Goal: Information Seeking & Learning: Find specific page/section

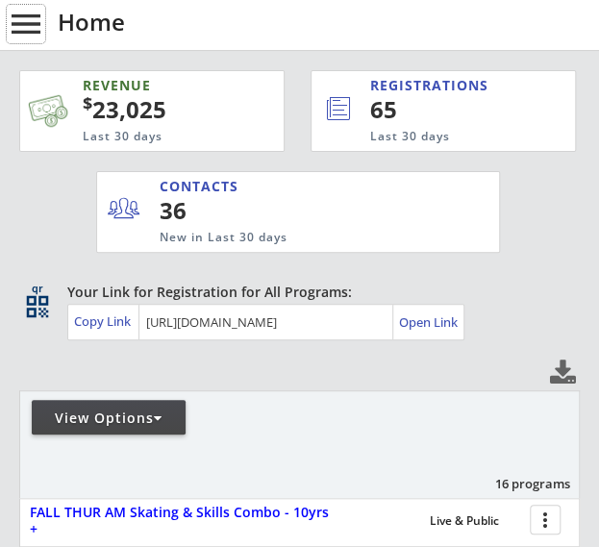
click at [23, 28] on button "menu" at bounding box center [26, 24] width 38 height 38
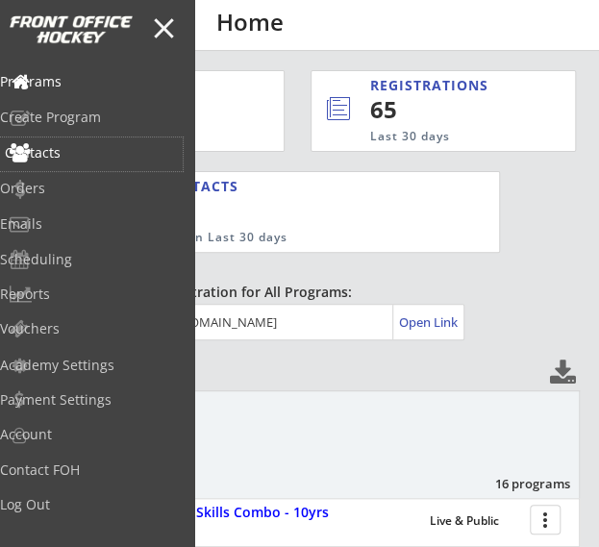
click at [73, 161] on div "Contacts" at bounding box center [91, 155] width 183 height 34
select select ""Players""
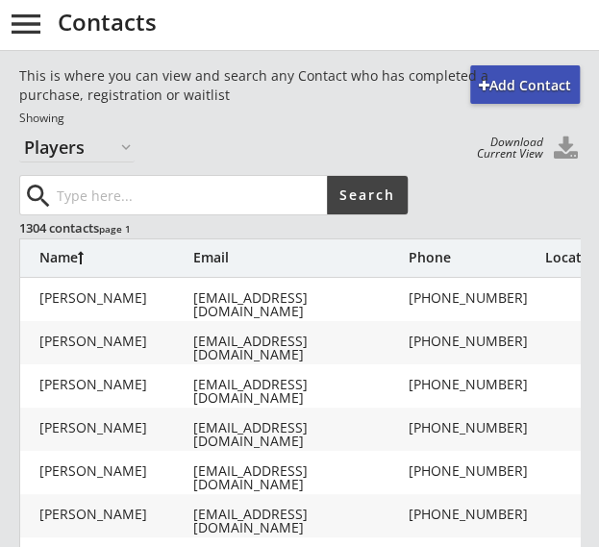
click at [144, 190] on input "input" at bounding box center [190, 195] width 274 height 38
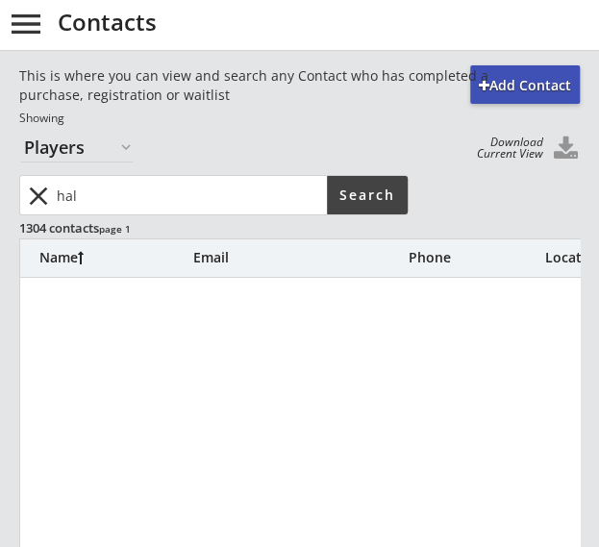
drag, startPoint x: 33, startPoint y: 201, endPoint x: 2, endPoint y: 203, distance: 30.8
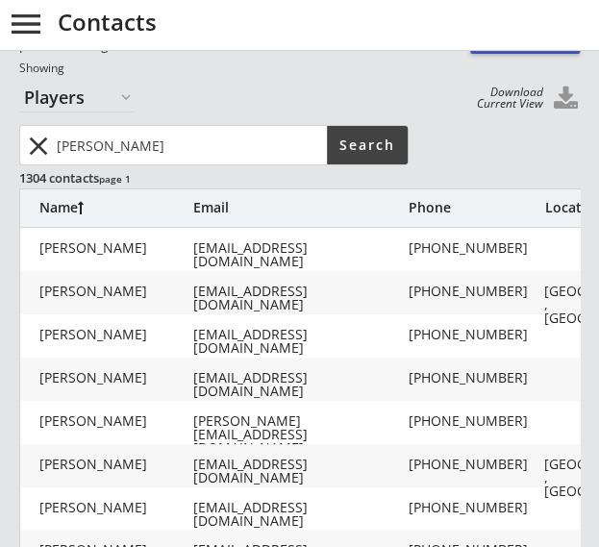
scroll to position [25, 0]
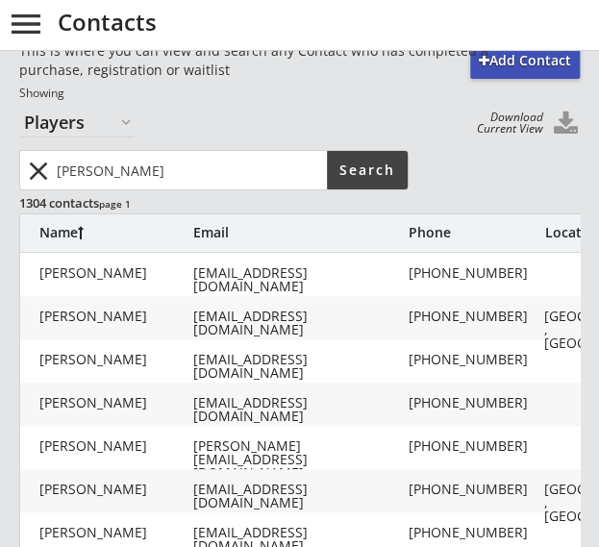
drag, startPoint x: 8, startPoint y: 155, endPoint x: -2, endPoint y: 156, distance: 9.7
click at [0, 156] on html "REVENUE $ 23,025 Last 30 days REGISTRATIONS 65 Last 30 days CONTACTS 36 New in …" at bounding box center [299, 248] width 599 height 547
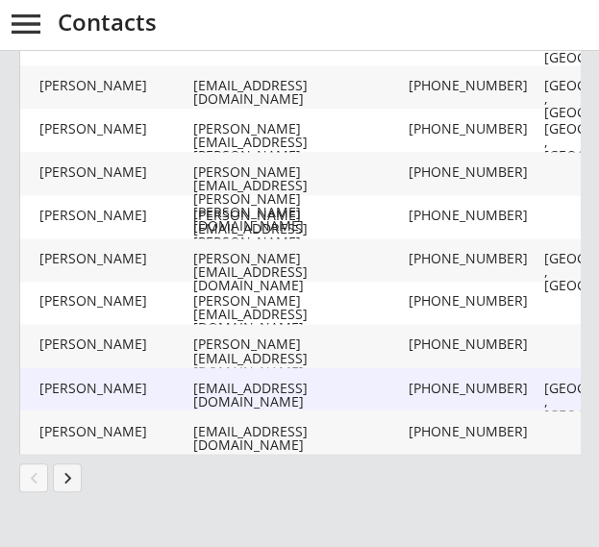
scroll to position [0, 0]
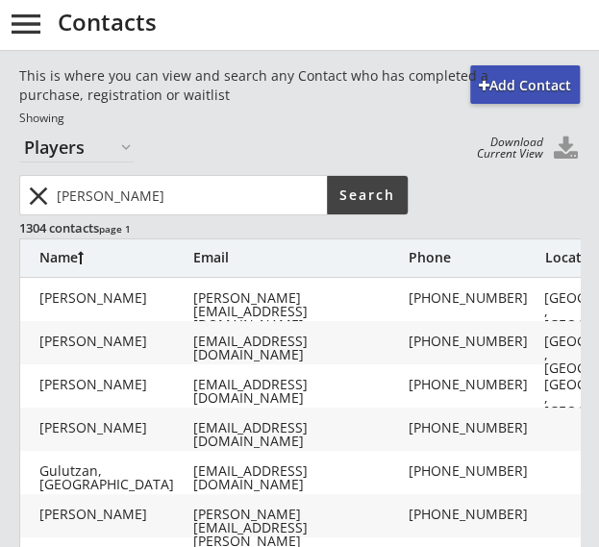
drag, startPoint x: 135, startPoint y: 206, endPoint x: -2, endPoint y: 205, distance: 136.6
click at [0, 205] on html "REVENUE $ 23,025 Last 30 days REGISTRATIONS 65 Last 30 days CONTACTS 36 New in …" at bounding box center [299, 273] width 599 height 547
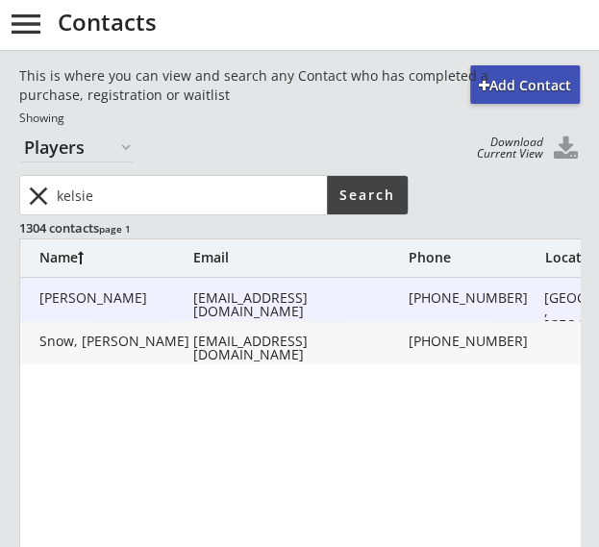
click at [135, 295] on div "Snow, Kelsie" at bounding box center [116, 297] width 154 height 13
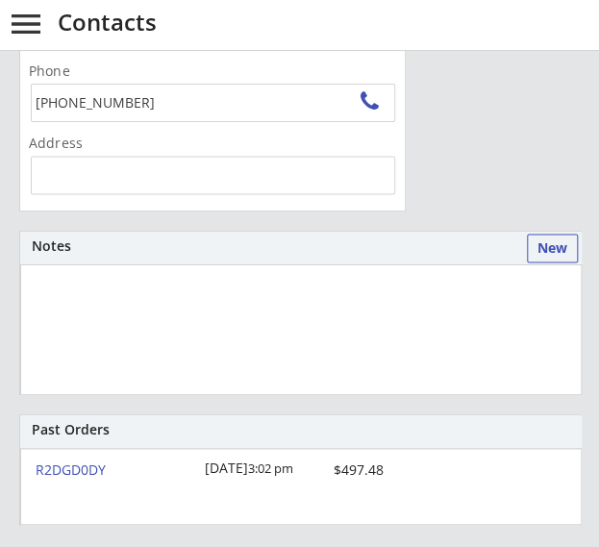
scroll to position [2, 0]
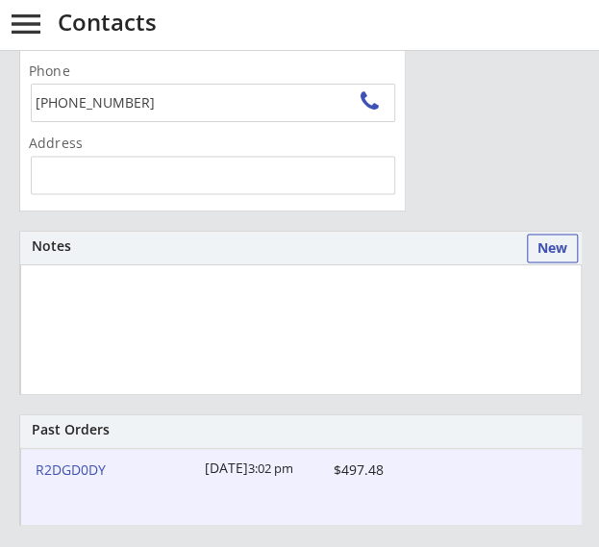
click at [61, 464] on div "R2DGD0DY" at bounding box center [115, 469] width 158 height 13
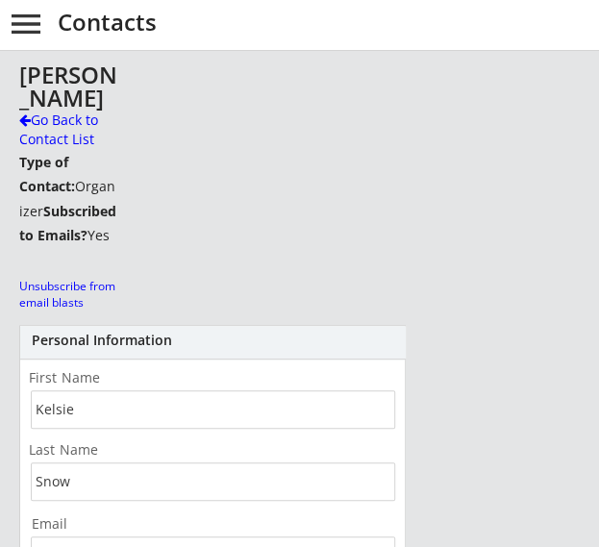
scroll to position [0, 0]
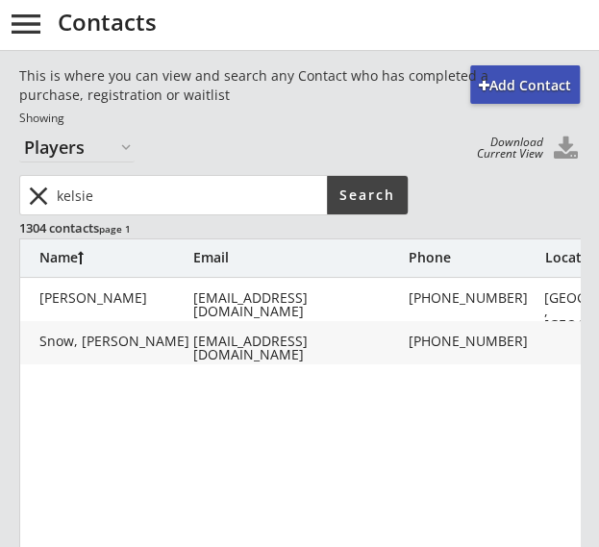
drag, startPoint x: 134, startPoint y: 189, endPoint x: -2, endPoint y: 186, distance: 135.7
click at [0, 186] on html "REVENUE $ 23,025 Last 30 days REGISTRATIONS 65 Last 30 days CONTACTS 36 New in …" at bounding box center [299, 273] width 599 height 547
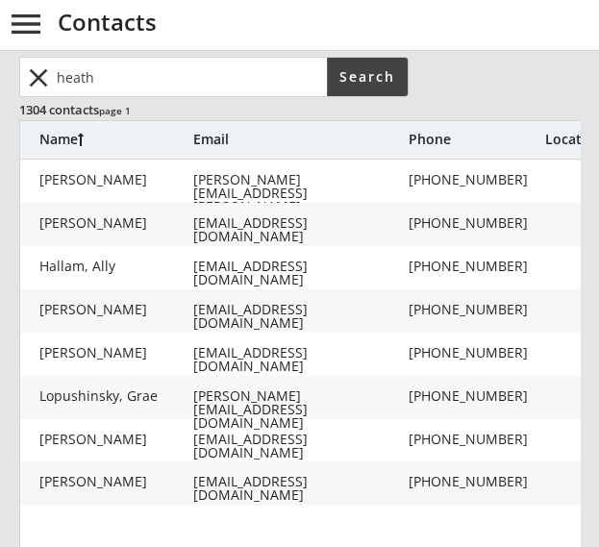
scroll to position [115, 0]
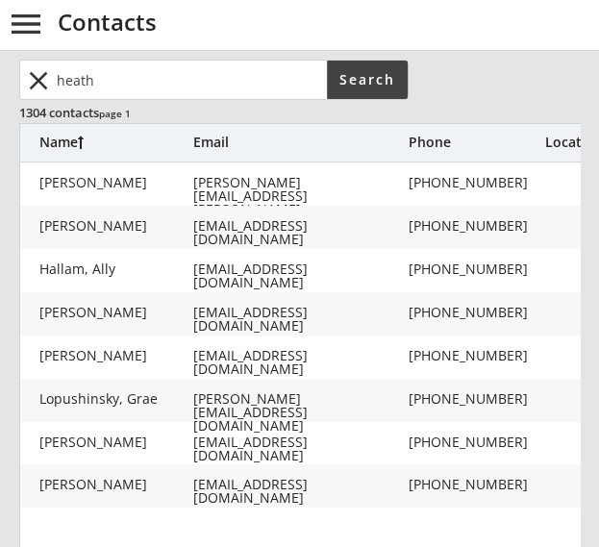
drag, startPoint x: 163, startPoint y: 83, endPoint x: -2, endPoint y: 107, distance: 167.1
click at [0, 107] on html "REVENUE $ 23,025 Last 30 days REGISTRATIONS 65 Last 30 days CONTACTS 36 New in …" at bounding box center [299, 158] width 599 height 547
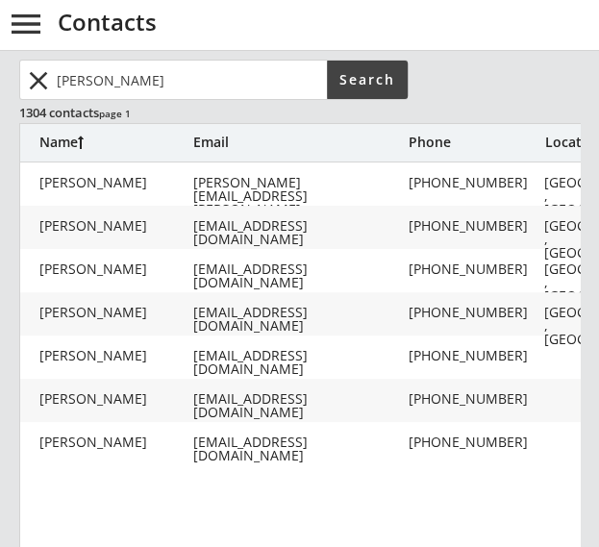
drag, startPoint x: 15, startPoint y: 93, endPoint x: -2, endPoint y: 88, distance: 18.2
click at [0, 88] on html "REVENUE $ 23,025 Last 30 days REGISTRATIONS 65 Last 30 days CONTACTS 36 New in …" at bounding box center [299, 158] width 599 height 547
type input "ryan"
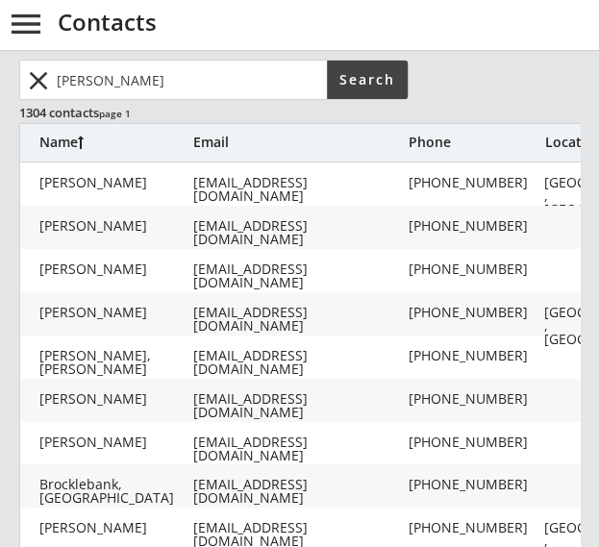
click at [248, 318] on div "[EMAIL_ADDRESS][DOMAIN_NAME]" at bounding box center [299, 319] width 212 height 27
type input "Ryan"
type input "Blackmore"
type input "[EMAIL_ADDRESS][DOMAIN_NAME]"
type input "(587) 227-6856"
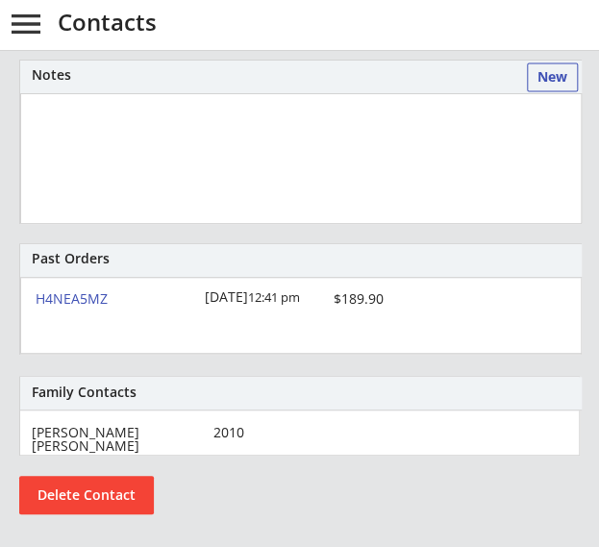
scroll to position [750, 0]
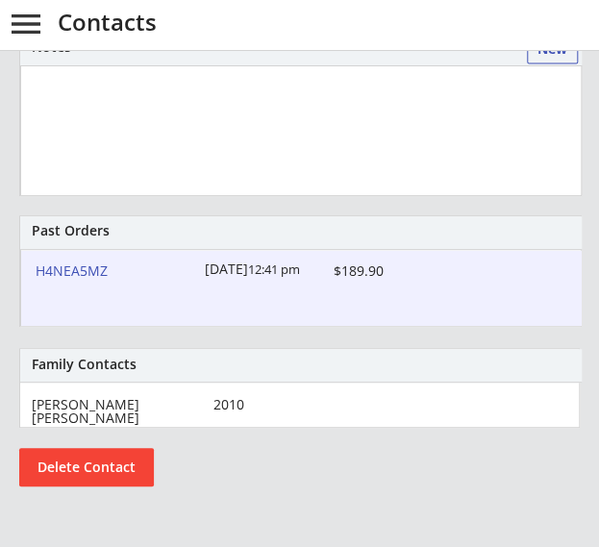
click at [70, 264] on div "H4NEA5MZ" at bounding box center [115, 270] width 158 height 13
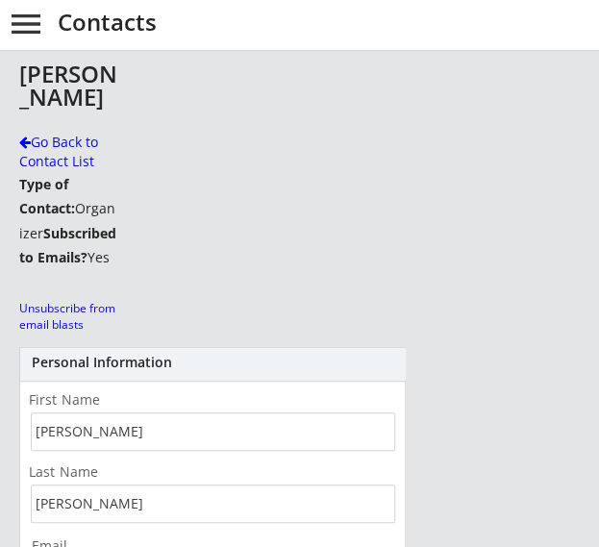
scroll to position [0, 0]
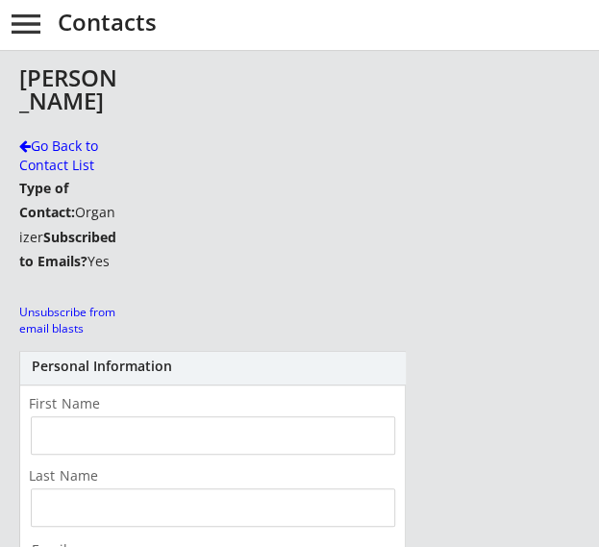
scroll to position [115, 0]
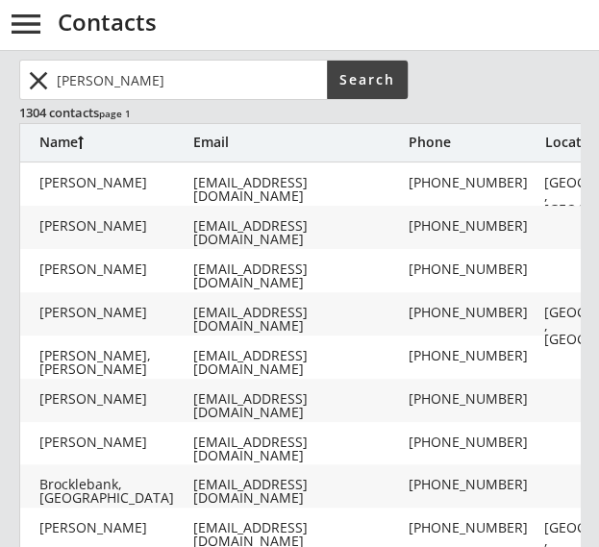
drag, startPoint x: 191, startPoint y: 78, endPoint x: -2, endPoint y: 68, distance: 193.5
click at [0, 68] on html "REVENUE $ 23,025 Last 30 days REGISTRATIONS 65 Last 30 days CONTACTS 36 New in …" at bounding box center [299, 158] width 599 height 547
type input "chris"
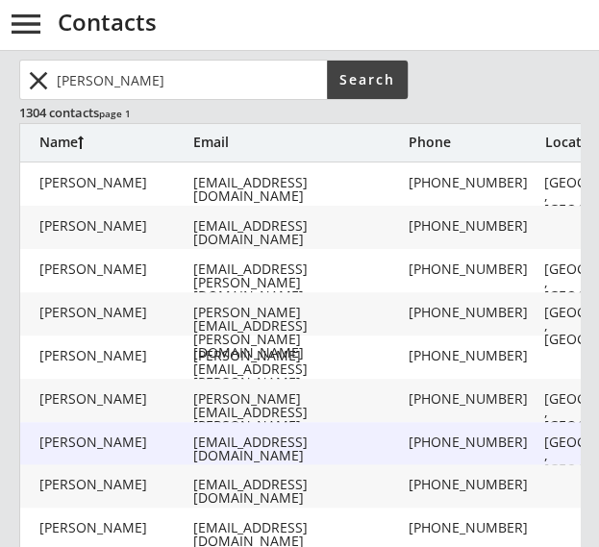
click at [185, 441] on div "Cameron, Chris" at bounding box center [116, 442] width 154 height 13
type input "Chris"
type input "Cameron"
type input "cn_cameron@hotmail.com"
type input "(403) 512-9890"
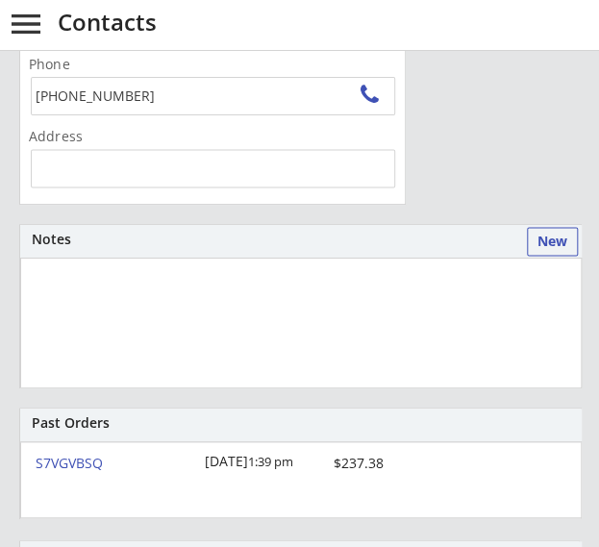
scroll to position [567, 0]
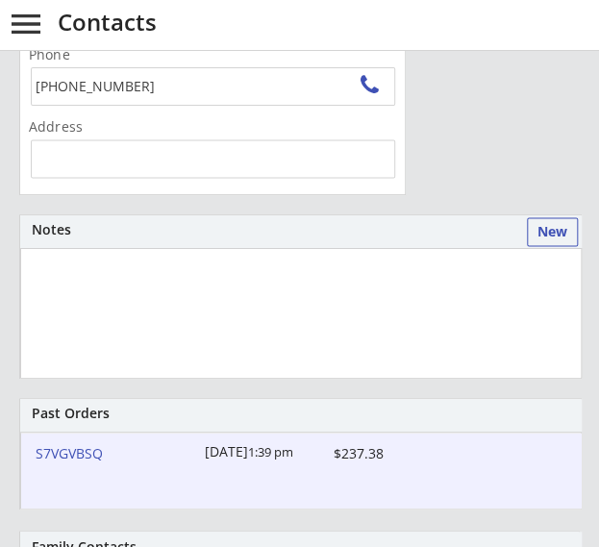
click at [71, 452] on div "S7VGVBSQ" at bounding box center [115, 452] width 158 height 13
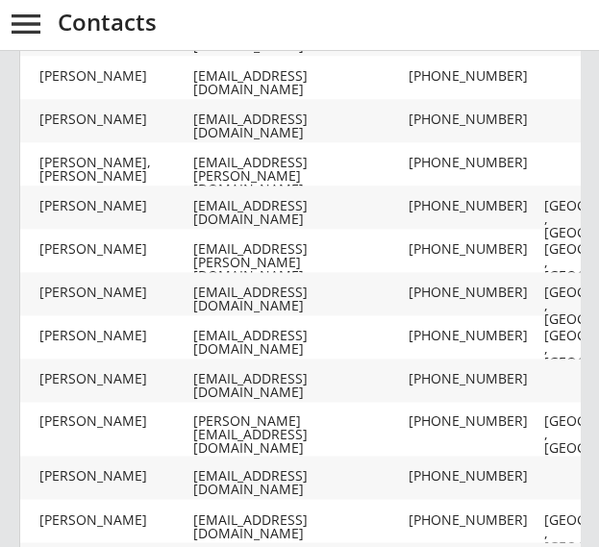
scroll to position [115, 0]
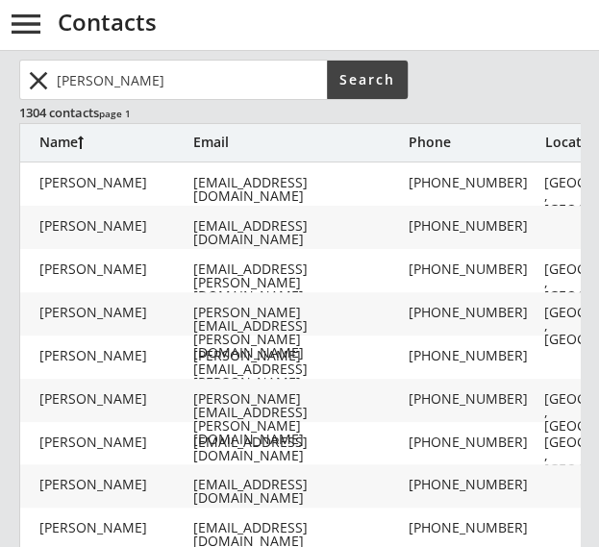
drag, startPoint x: 141, startPoint y: 85, endPoint x: -2, endPoint y: 55, distance: 146.4
click at [0, 55] on html "REVENUE $ 23,025 Last 30 days REGISTRATIONS 65 Last 30 days CONTACTS 36 New in …" at bounding box center [299, 158] width 599 height 547
type input "jason"
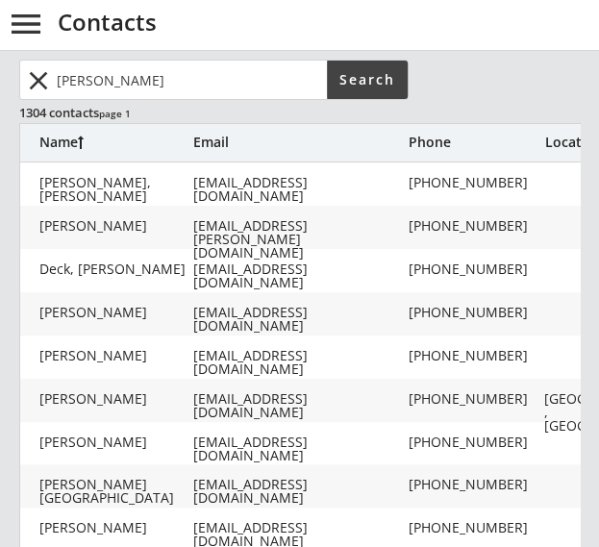
scroll to position [149, 0]
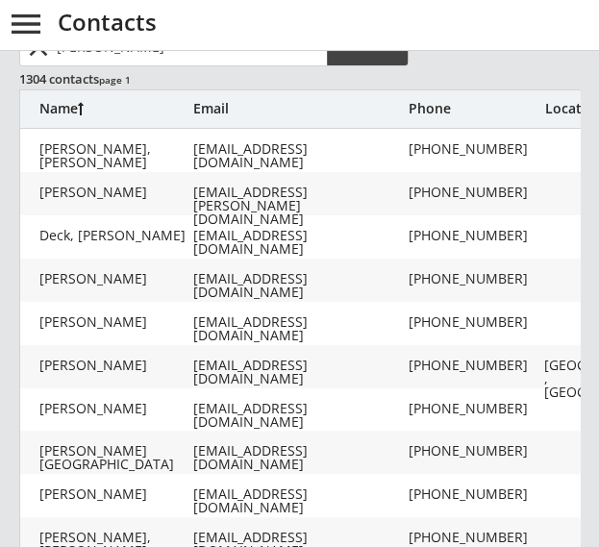
click at [128, 370] on div "Jaskela, Jason" at bounding box center [116, 365] width 154 height 13
type input "Jason"
type input "Jaskela"
type input "jjaskela@telus.net"
type input "(403) 512-8905"
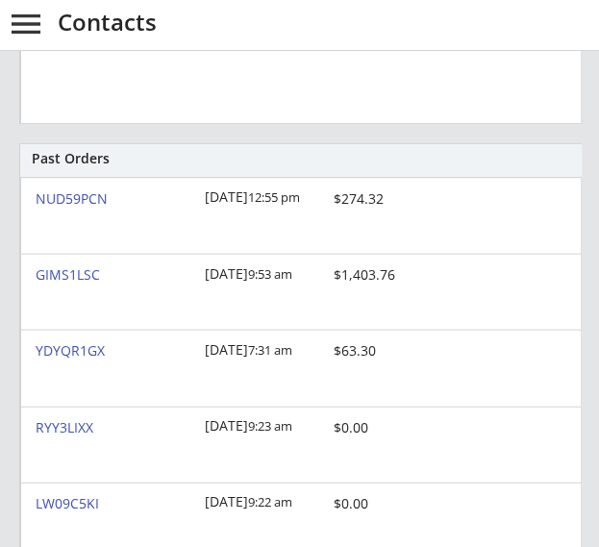
scroll to position [806, 0]
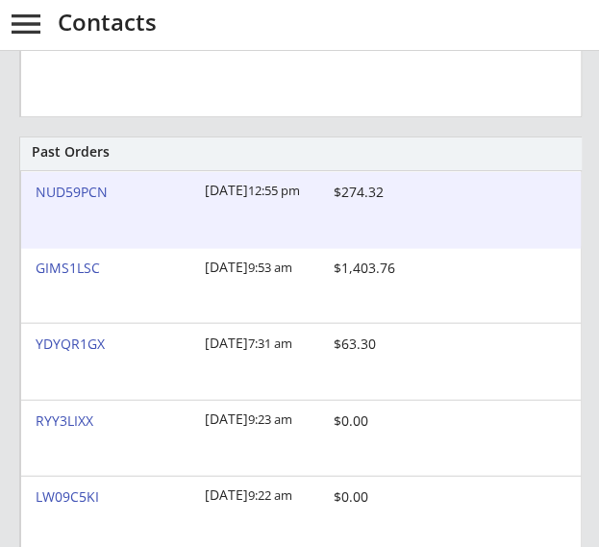
click at [88, 189] on div "NUD59PCN" at bounding box center [115, 191] width 158 height 13
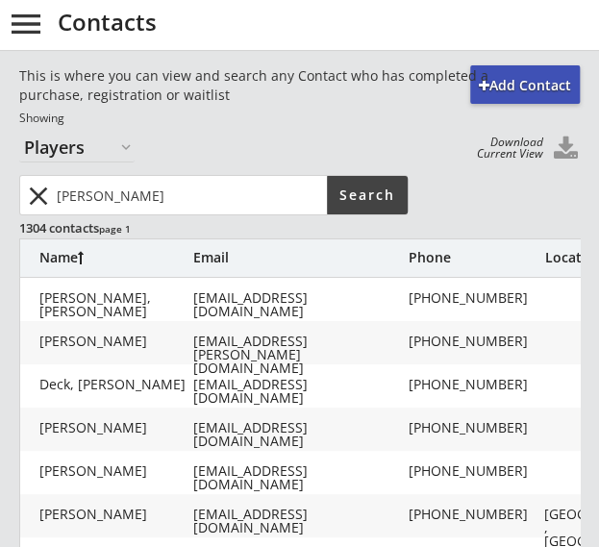
drag, startPoint x: 119, startPoint y: 196, endPoint x: -2, endPoint y: 188, distance: 121.4
click at [0, 188] on html "REVENUE $ 23,025 Last 30 days REGISTRATIONS 65 Last 30 days CONTACTS 36 New in …" at bounding box center [299, 273] width 599 height 547
type input "howell"
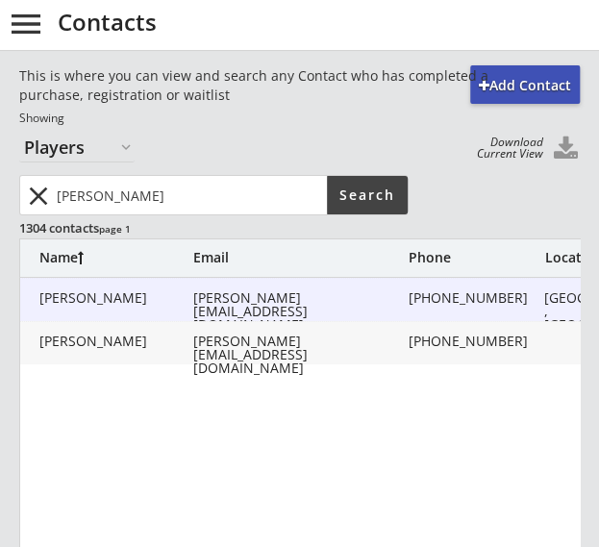
click at [143, 303] on div "Howell, Rhonda" at bounding box center [116, 297] width 154 height 13
type input "Rhonda"
type input "Howell"
type input "rhonda.mark@hotmail.com"
type input "(403) 797-1327"
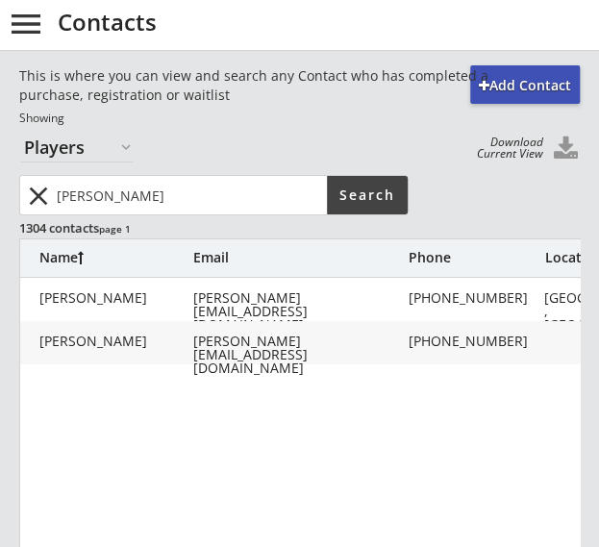
drag, startPoint x: 123, startPoint y: 198, endPoint x: -2, endPoint y: 170, distance: 128.1
click at [0, 170] on html "REVENUE $ 23,025 Last 30 days REGISTRATIONS 65 Last 30 days CONTACTS 36 New in …" at bounding box center [299, 273] width 599 height 547
type input "lindsay"
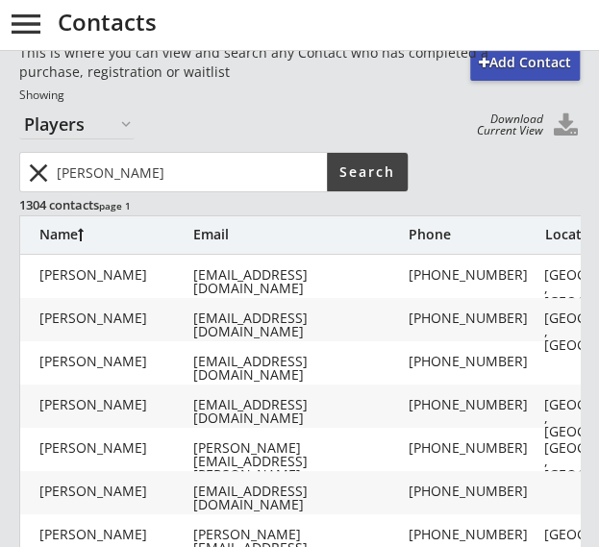
scroll to position [27, 0]
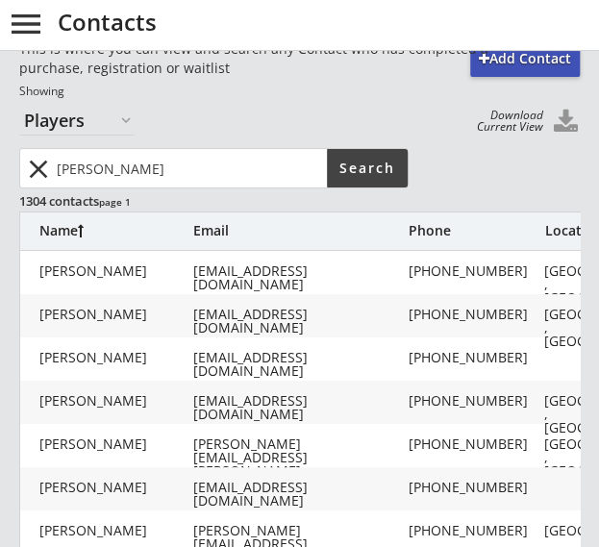
click at [110, 397] on div "Huseby, Lindsay" at bounding box center [116, 400] width 154 height 13
type input "Lindsay"
type input "Huseby"
type input "clhuseby@gmail.com"
type input "(403) 597-5298"
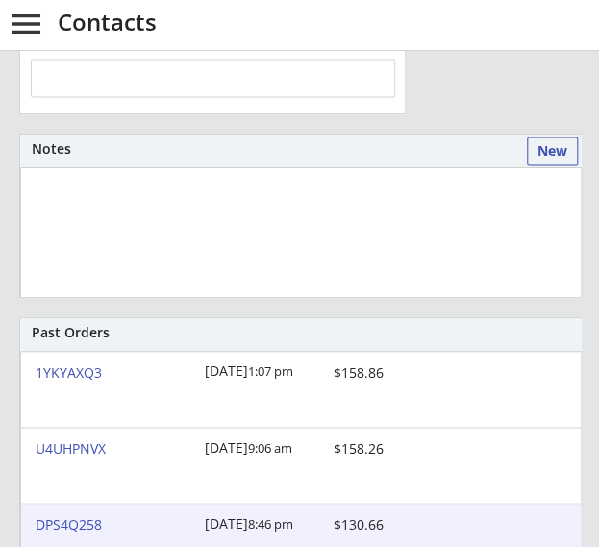
scroll to position [623, 0]
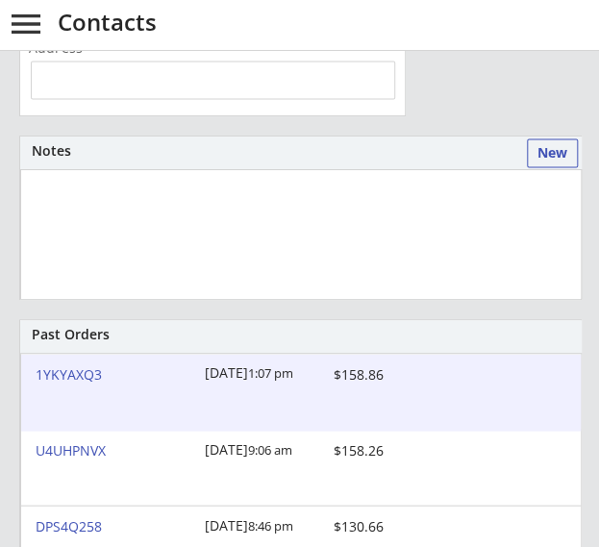
click at [60, 370] on div "1YKYAXQ3" at bounding box center [115, 373] width 158 height 13
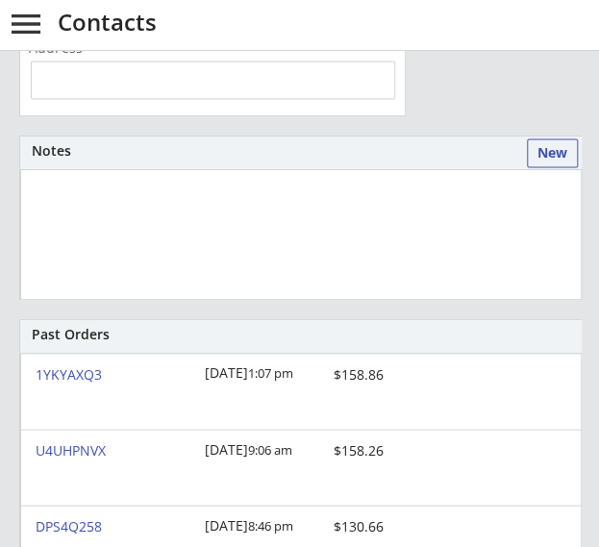
scroll to position [0, 0]
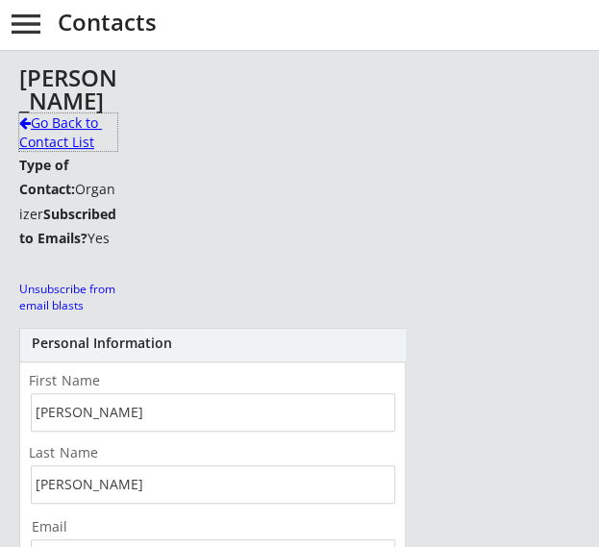
click at [56, 145] on div "Go Back to Contact List" at bounding box center [68, 132] width 98 height 38
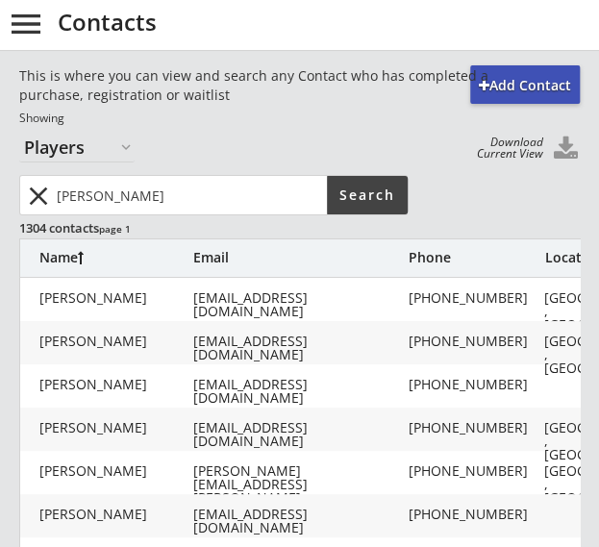
drag, startPoint x: 151, startPoint y: 207, endPoint x: -2, endPoint y: 193, distance: 153.5
click at [0, 193] on html "REVENUE $ 23,025 Last 30 days REGISTRATIONS 65 Last 30 days CONTACTS 36 New in …" at bounding box center [299, 273] width 599 height 547
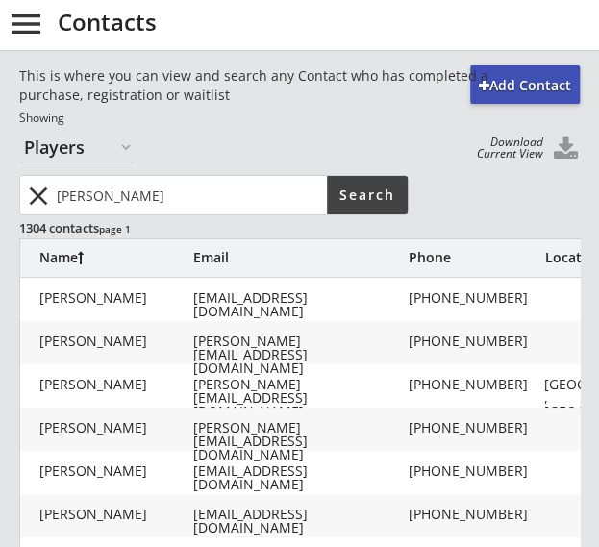
drag, startPoint x: 132, startPoint y: 193, endPoint x: -2, endPoint y: 185, distance: 134.0
click at [0, 185] on html "REVENUE $ 23,025 Last 30 days REGISTRATIONS 65 Last 30 days CONTACTS 36 New in …" at bounding box center [299, 273] width 599 height 547
type input "bouzanne"
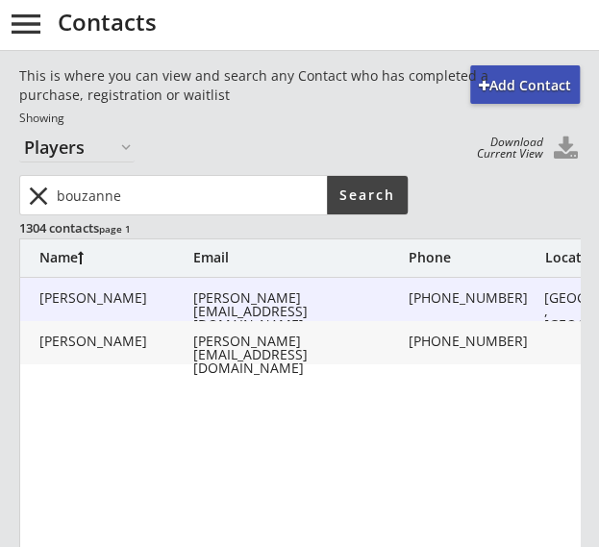
click at [151, 292] on div "Bouzanne, Michael" at bounding box center [116, 297] width 154 height 13
type input "Michael"
type input "Bouzanne"
type input "mike@bouzanne.com"
type input "(587) 917-6210"
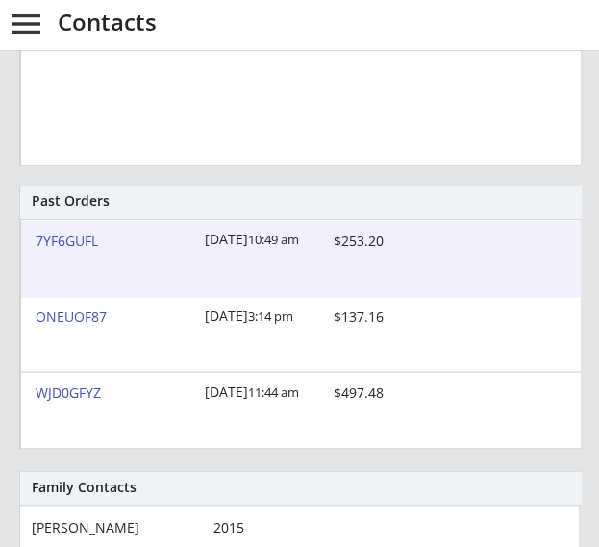
scroll to position [779, 0]
click at [79, 238] on div "7YF6GUFL" at bounding box center [115, 241] width 158 height 13
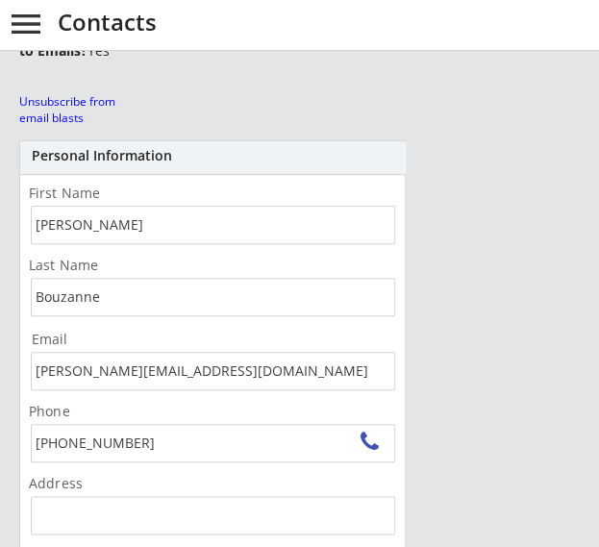
scroll to position [0, 0]
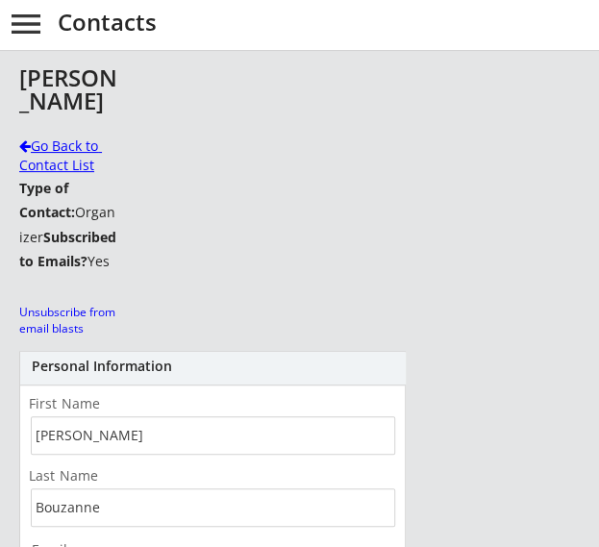
click at [56, 169] on div "Go Back to Contact List" at bounding box center [68, 156] width 98 height 38
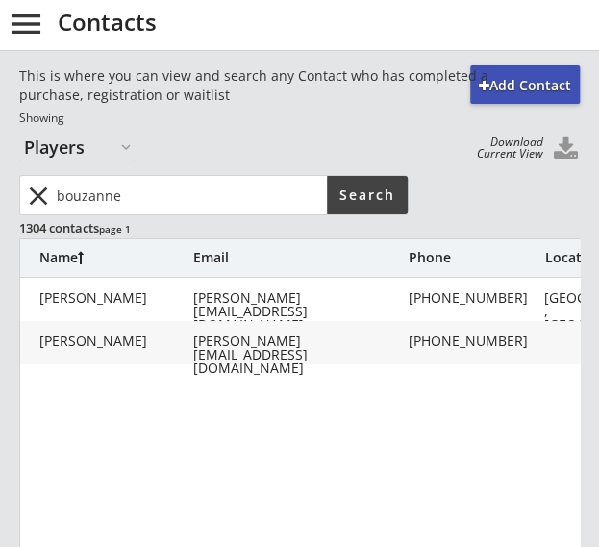
click at [0, 198] on html "REVENUE $ 23,025 Last 30 days REGISTRATIONS 65 Last 30 days CONTACTS 36 New in …" at bounding box center [299, 273] width 599 height 547
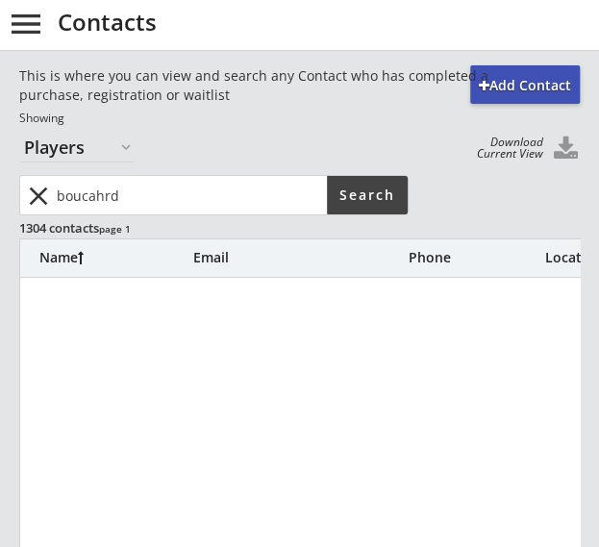
click at [99, 195] on input "input" at bounding box center [190, 195] width 274 height 38
type input "bouchard"
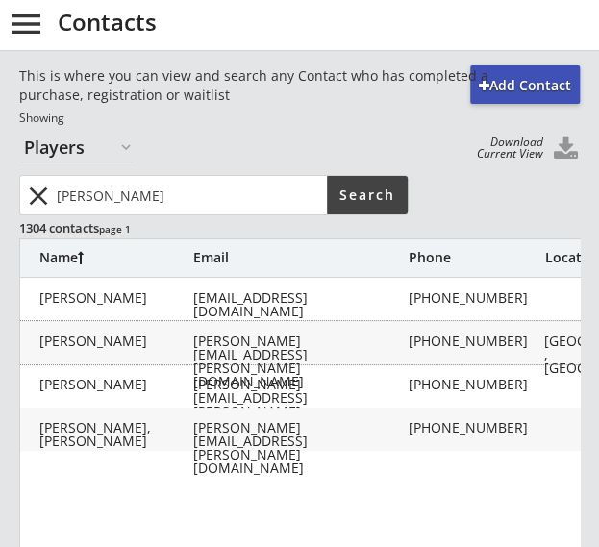
click at [142, 339] on div "Bouchard, Cory" at bounding box center [116, 341] width 154 height 13
type input "Cory"
type input "Bouchard"
type input "cory.bouchard@reddeer.ca"
type input "(403) 357-2215"
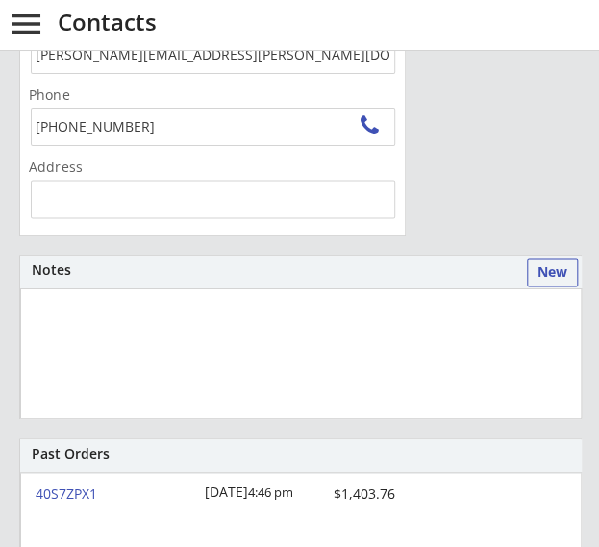
scroll to position [794, 0]
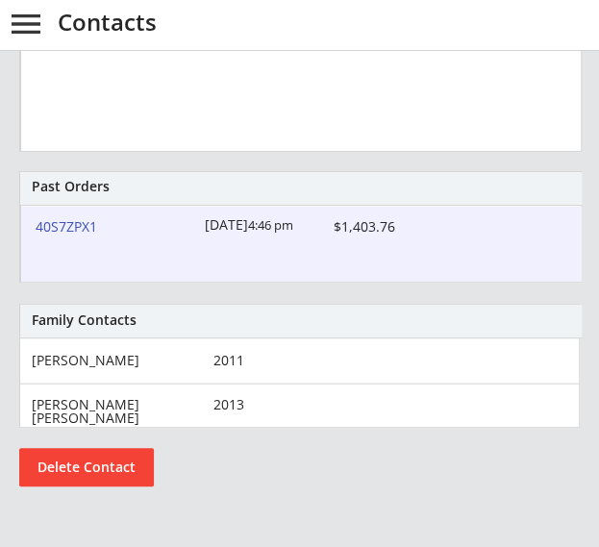
click at [47, 216] on div "40S7ZPX1 2/11/25 4:46 pm $1,403.76" at bounding box center [301, 244] width 560 height 77
click at [52, 224] on div "40S7ZPX1" at bounding box center [115, 225] width 158 height 13
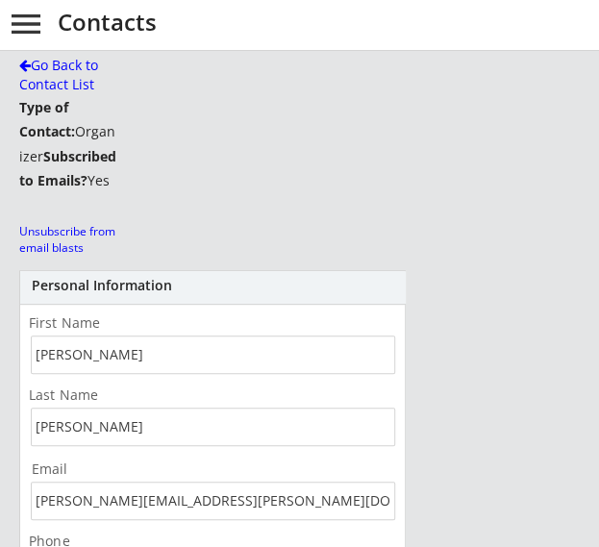
scroll to position [0, 0]
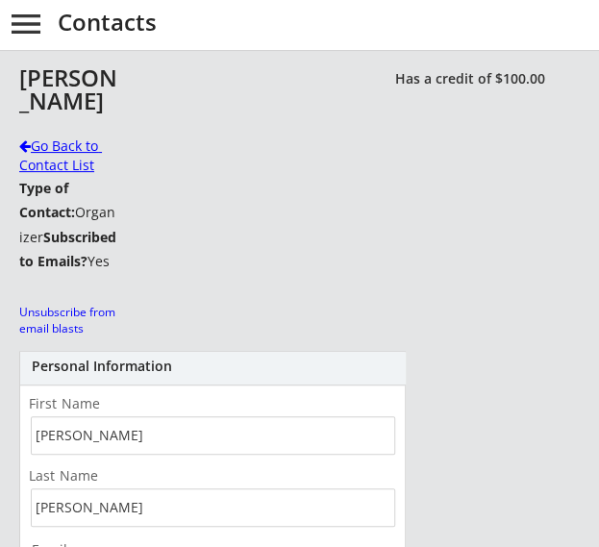
click at [75, 163] on div "Go Back to Contact List" at bounding box center [68, 156] width 98 height 38
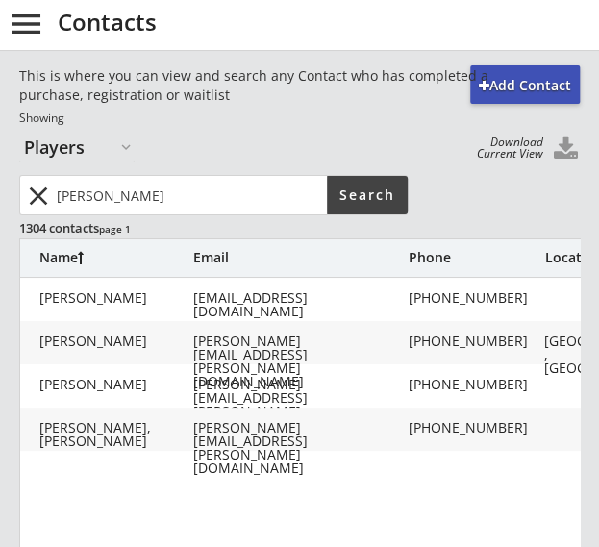
drag, startPoint x: 148, startPoint y: 193, endPoint x: -1, endPoint y: 185, distance: 149.3
click at [0, 185] on html "REVENUE $ 23,025 Last 30 days REGISTRATIONS 65 Last 30 days CONTACTS 36 New in …" at bounding box center [299, 273] width 599 height 547
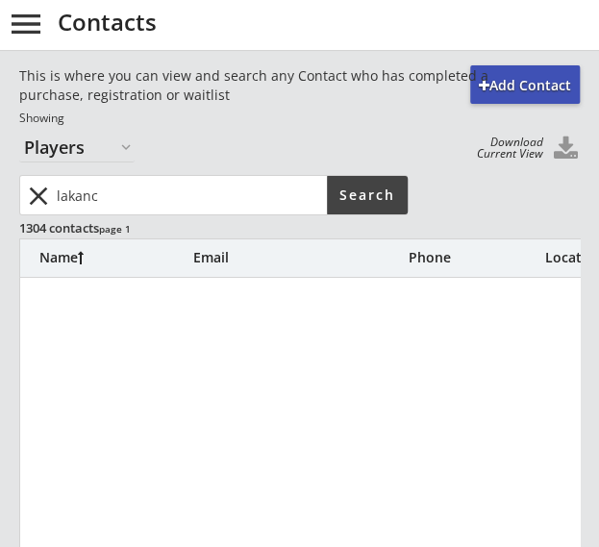
drag, startPoint x: 114, startPoint y: 181, endPoint x: -2, endPoint y: 194, distance: 117.1
click at [0, 194] on html "REVENUE $ 23,025 Last 30 days REGISTRATIONS 65 Last 30 days CONTACTS 36 New in …" at bounding box center [299, 273] width 599 height 547
type input "welsh"
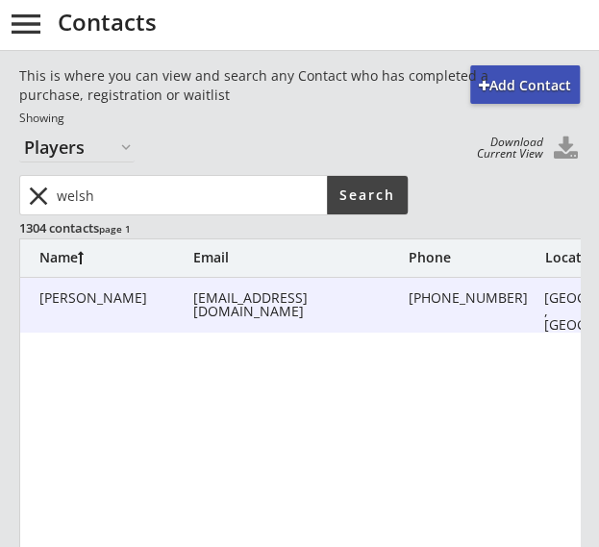
click at [131, 305] on div "Welsh-mattson, Charene" at bounding box center [116, 297] width 154 height 13
type input "Charene"
type input "Welsh-mattson"
type input "c_welsh@hotmail.com"
type input "(403) 819-4708"
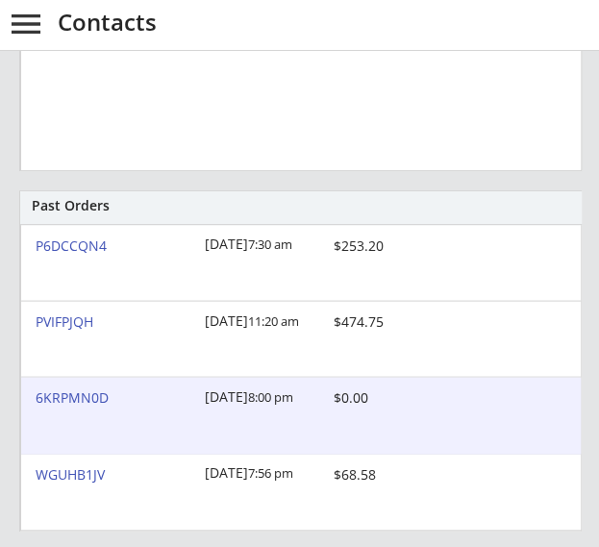
scroll to position [772, 0]
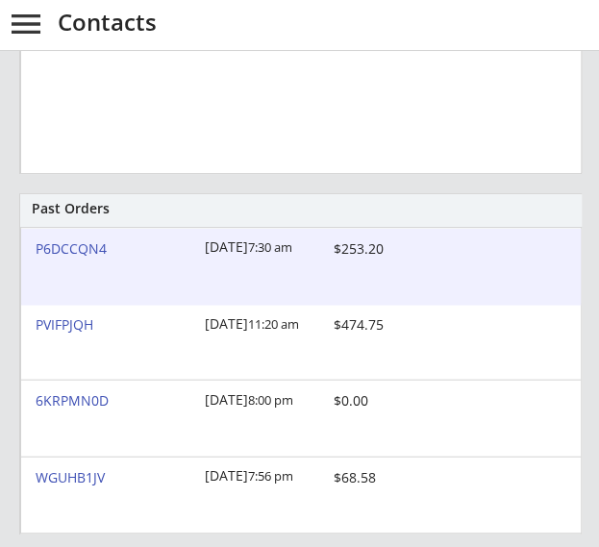
click at [87, 249] on div "P6DCCQN4" at bounding box center [115, 247] width 158 height 13
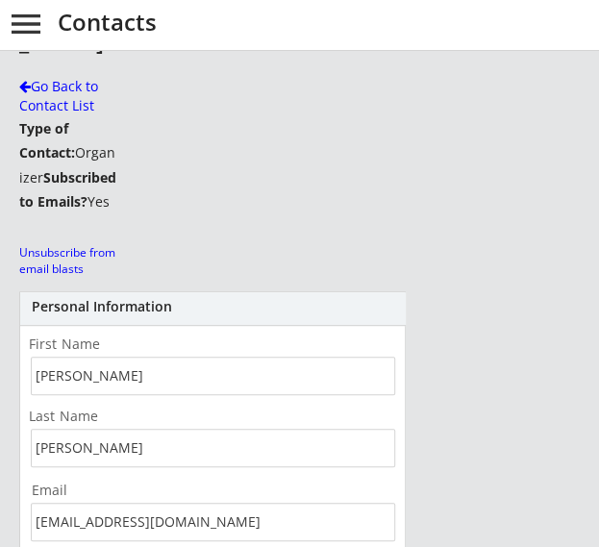
scroll to position [0, 0]
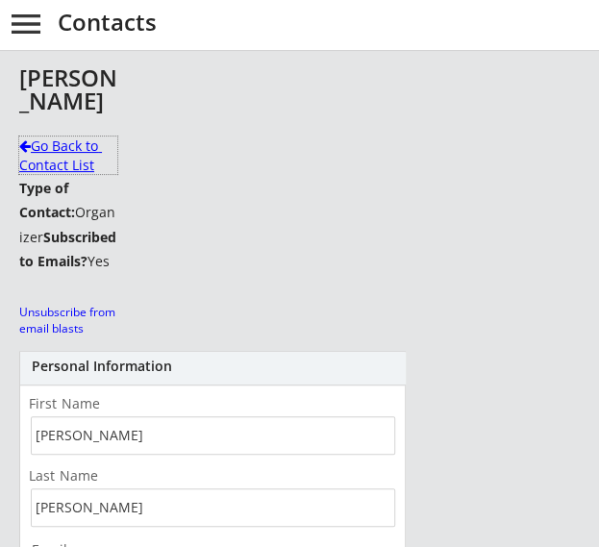
click at [61, 156] on div "Go Back to Contact List" at bounding box center [68, 156] width 98 height 38
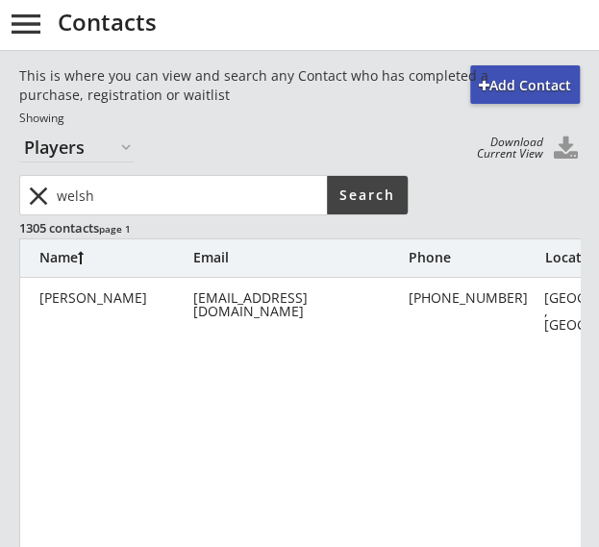
drag, startPoint x: 237, startPoint y: 197, endPoint x: -2, endPoint y: 199, distance: 238.5
click at [0, 199] on html "REVENUE $ 23,025 Last 30 days REGISTRATIONS 65 Last 30 days CONTACTS 36 New in …" at bounding box center [299, 273] width 599 height 547
type input "cameron"
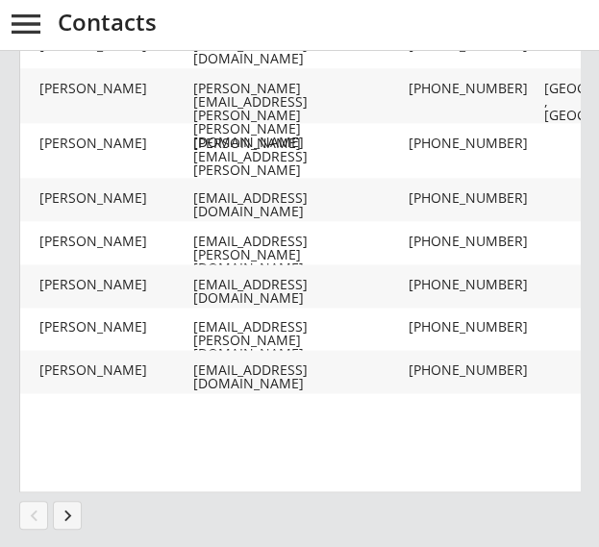
scroll to position [479, 0]
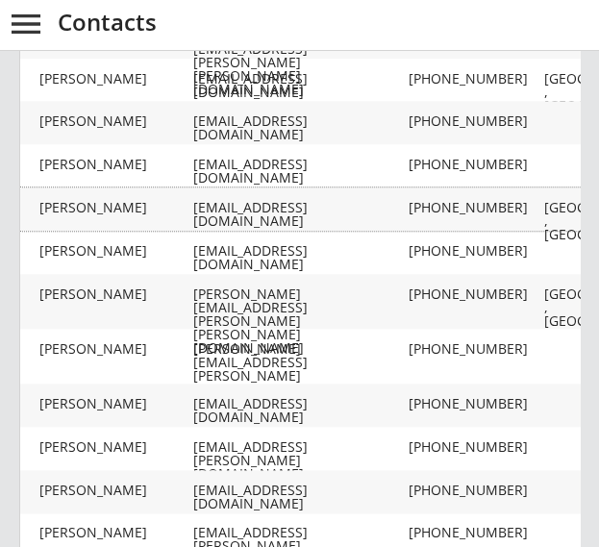
click at [109, 213] on div "Cameron, Chris" at bounding box center [116, 207] width 154 height 13
type input "Chris"
type input "Cameron"
type input "cn_cameron@hotmail.com"
type input "(403) 512-9890"
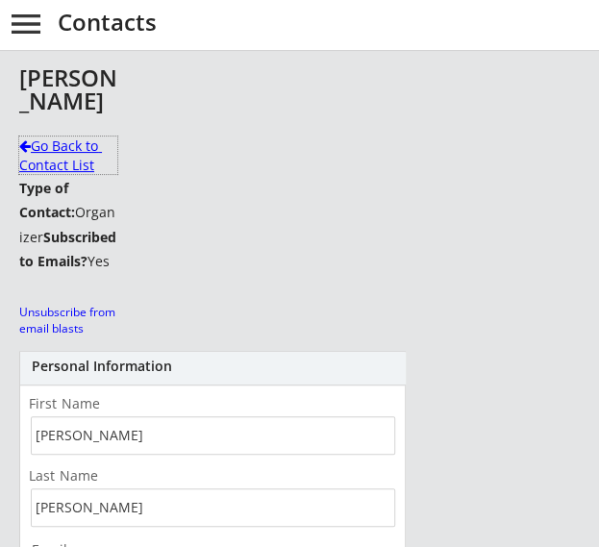
click at [21, 158] on div "Go Back to Contact List" at bounding box center [68, 156] width 98 height 38
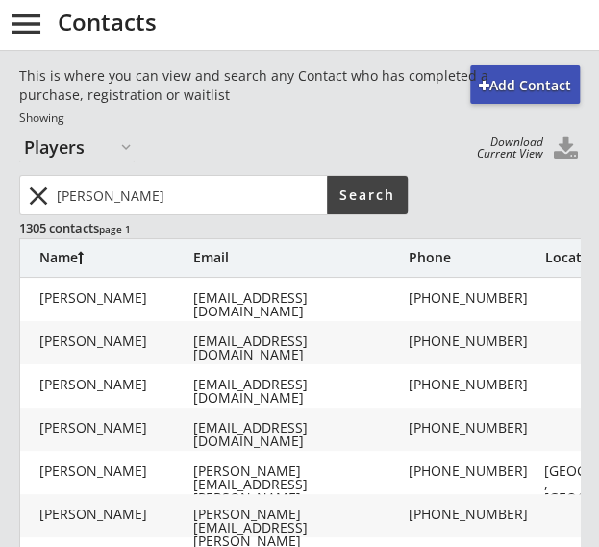
drag, startPoint x: 162, startPoint y: 198, endPoint x: -2, endPoint y: 189, distance: 163.7
click at [0, 189] on html "REVENUE $ 23,025 Last 30 days REGISTRATIONS 65 Last 30 days CONTACTS 36 New in …" at bounding box center [299, 273] width 599 height 547
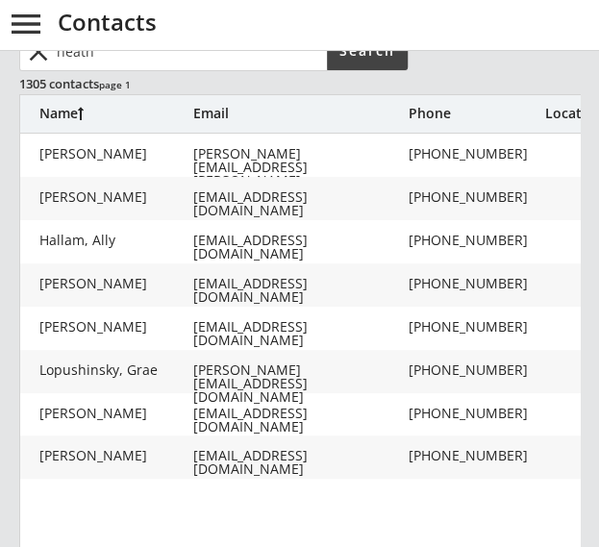
scroll to position [47, 0]
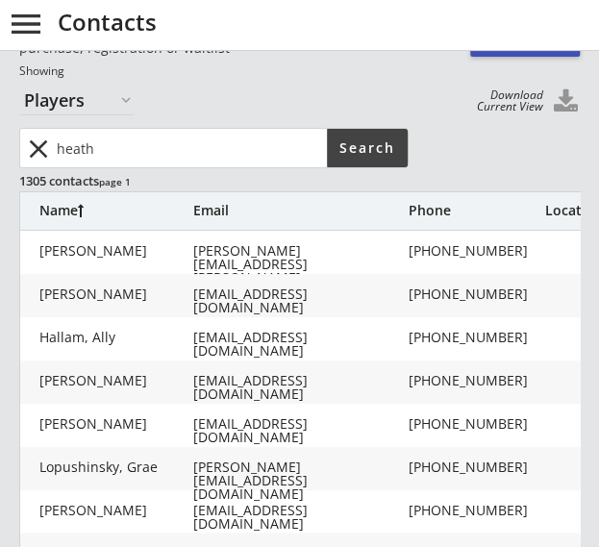
drag, startPoint x: 159, startPoint y: 157, endPoint x: -2, endPoint y: 140, distance: 161.4
click at [0, 140] on html "REVENUE $ 23,025 Last 30 days REGISTRATIONS 65 Last 30 days CONTACTS 36 New in …" at bounding box center [299, 226] width 599 height 547
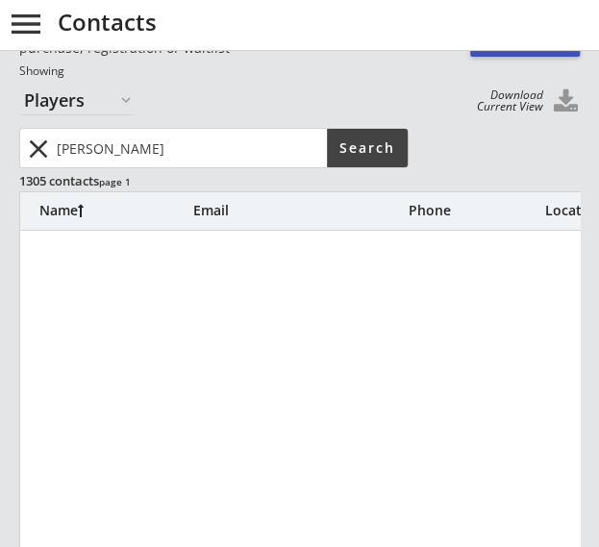
click at [180, 157] on input "input" at bounding box center [190, 148] width 274 height 38
type input "a"
click at [258, 146] on input "input" at bounding box center [190, 148] width 274 height 38
type input "ryan"
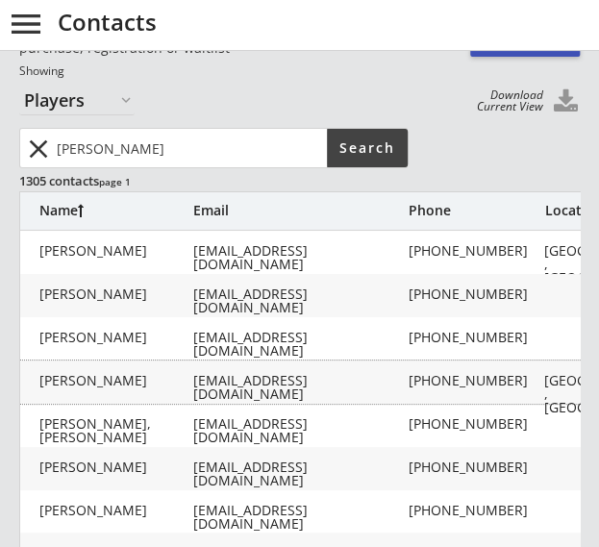
click at [190, 374] on div "Blackmore, Ryan" at bounding box center [116, 380] width 154 height 13
type input "Ryan"
type input "Blackmore"
type input "[EMAIL_ADDRESS][DOMAIN_NAME]"
type input "(587) 227-6856"
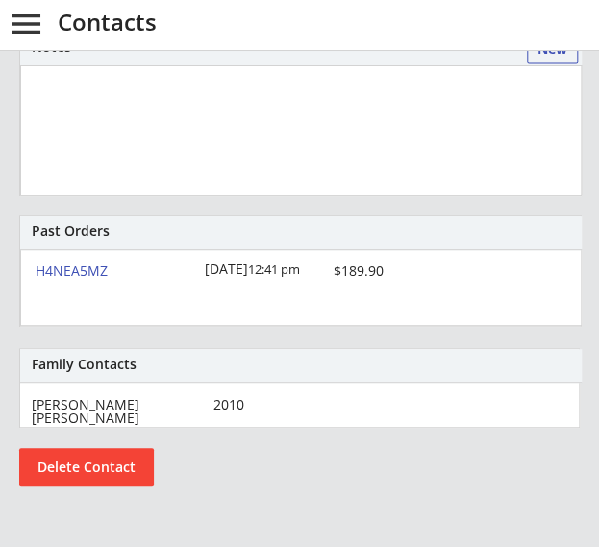
scroll to position [750, 0]
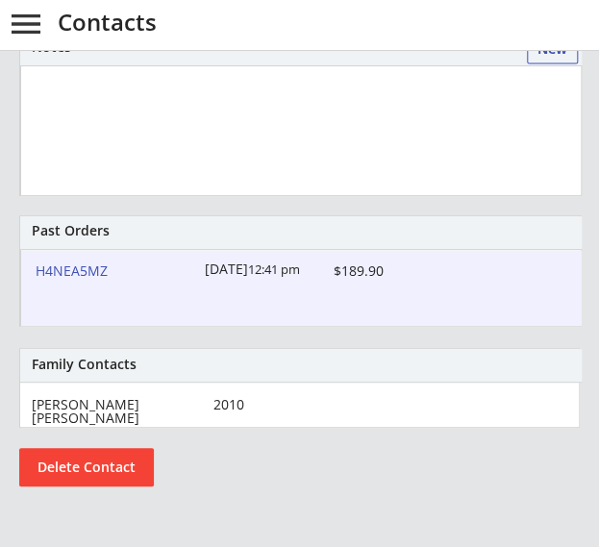
click at [85, 276] on div "H4NEA5MZ" at bounding box center [115, 270] width 158 height 13
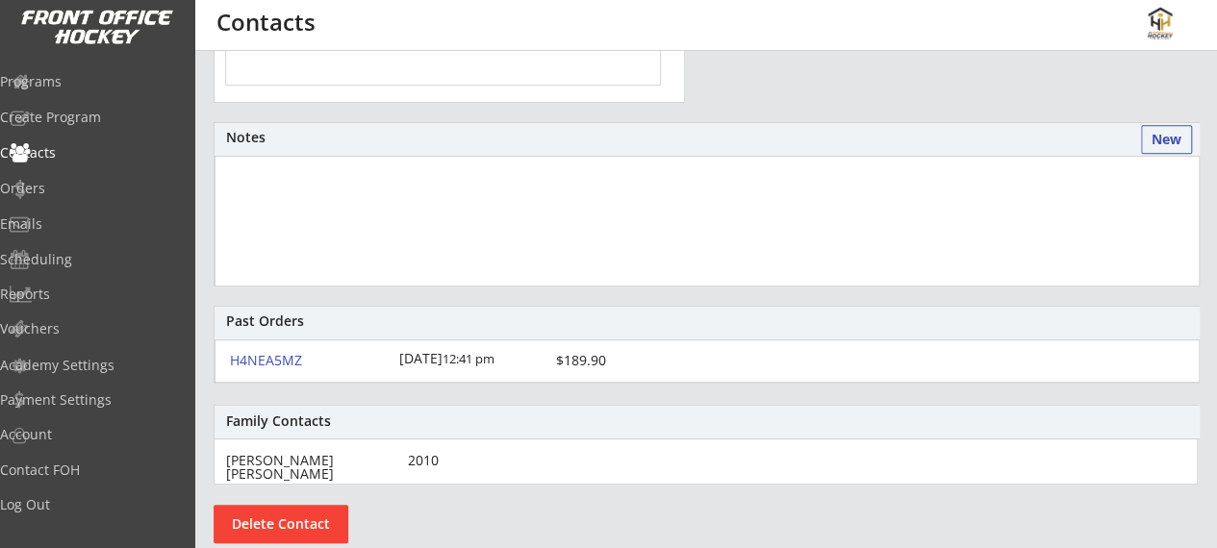
scroll to position [571, 0]
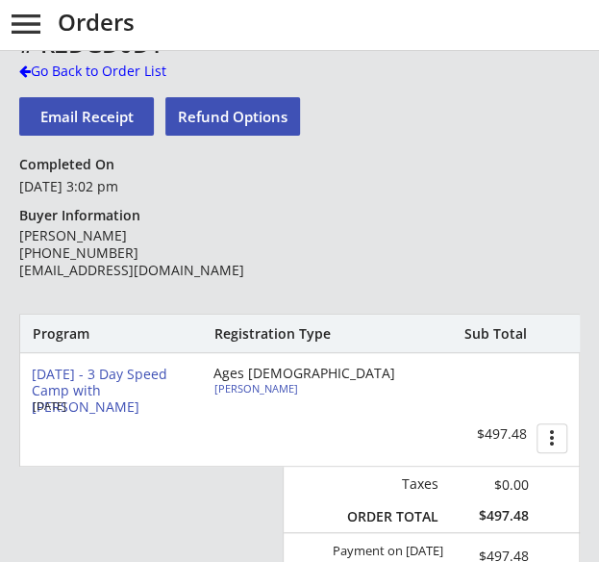
scroll to position [35, 0]
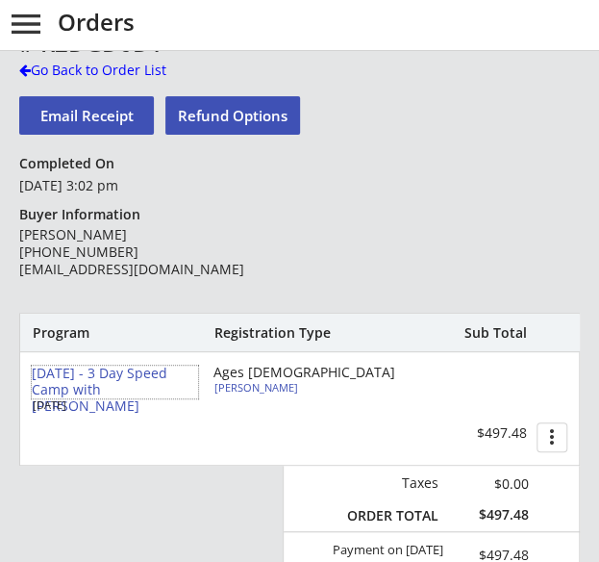
click at [156, 389] on div "July 2024 - 3 Day Speed Camp with Danielle Fujita" at bounding box center [115, 389] width 166 height 48
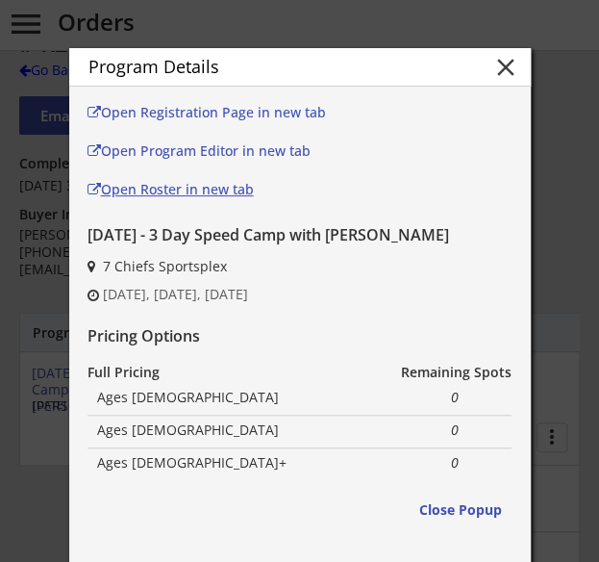
click at [213, 187] on div "Open Roster in new tab" at bounding box center [215, 189] width 254 height 13
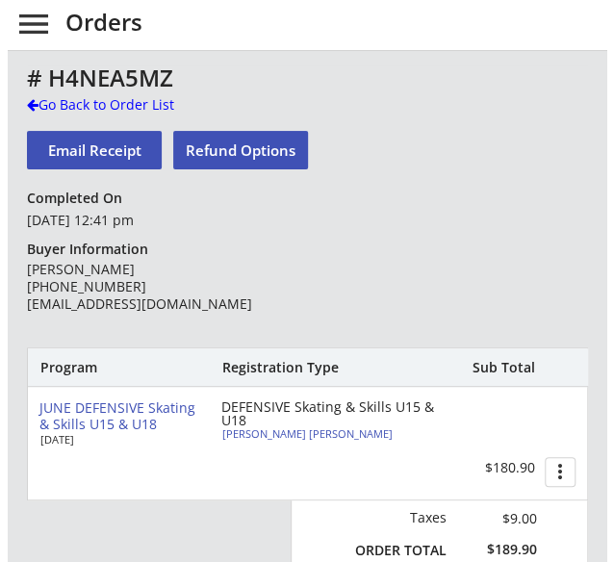
scroll to position [135, 0]
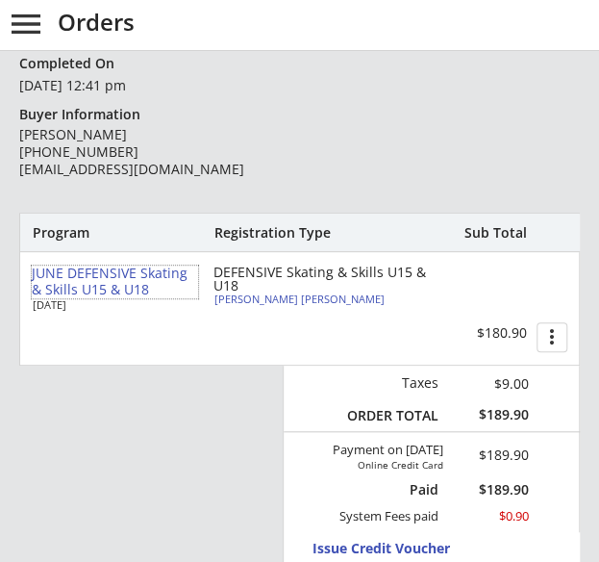
click at [96, 283] on div "JUNE DEFENSIVE Skating & Skills U15 & U18" at bounding box center [115, 281] width 166 height 33
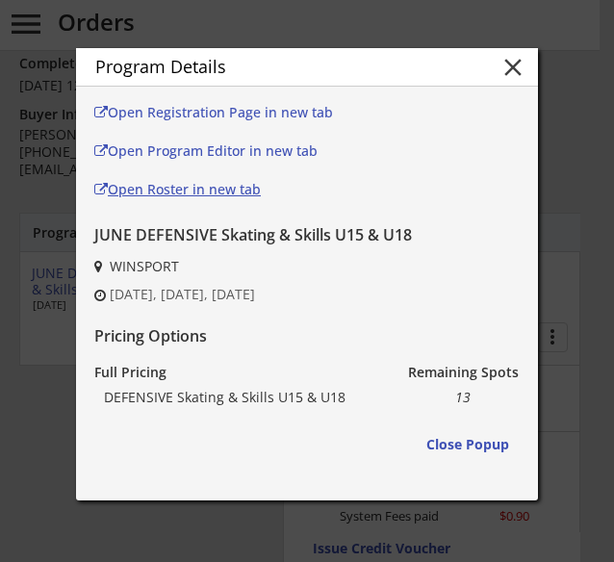
click at [220, 188] on div "Open Roster in new tab" at bounding box center [221, 189] width 254 height 13
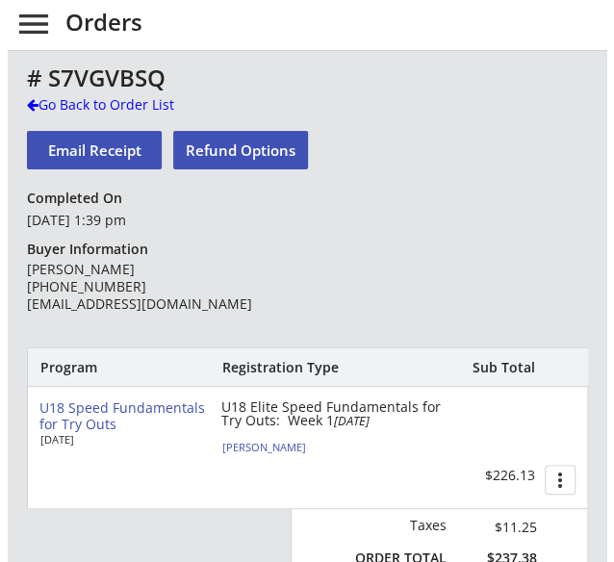
scroll to position [10, 0]
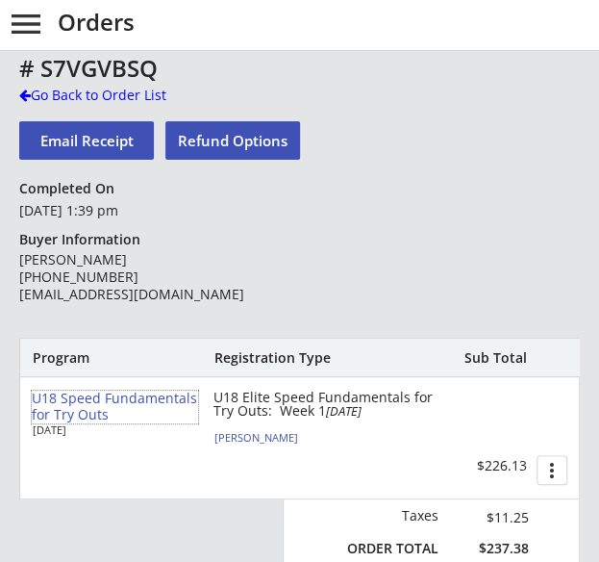
click at [69, 408] on div "U18 Speed Fundamentals for Try Outs" at bounding box center [115, 406] width 166 height 33
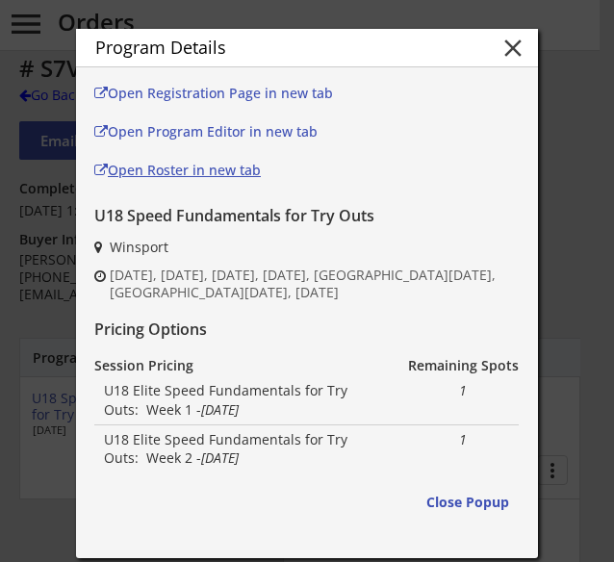
click at [219, 163] on div "Open Roster in new tab" at bounding box center [221, 169] width 254 height 13
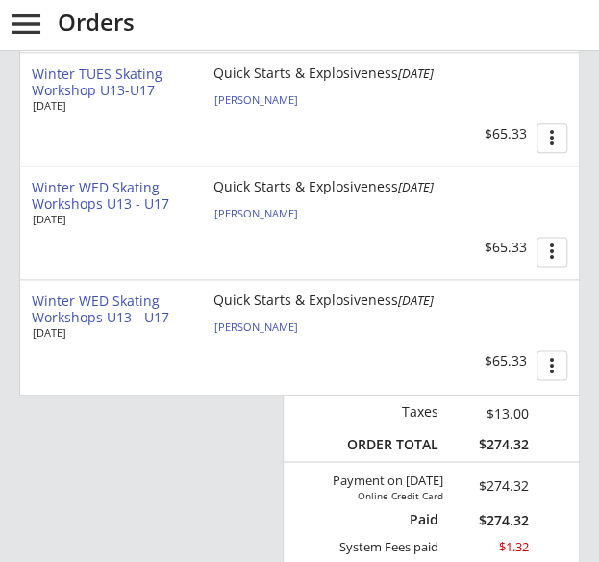
scroll to position [50, 0]
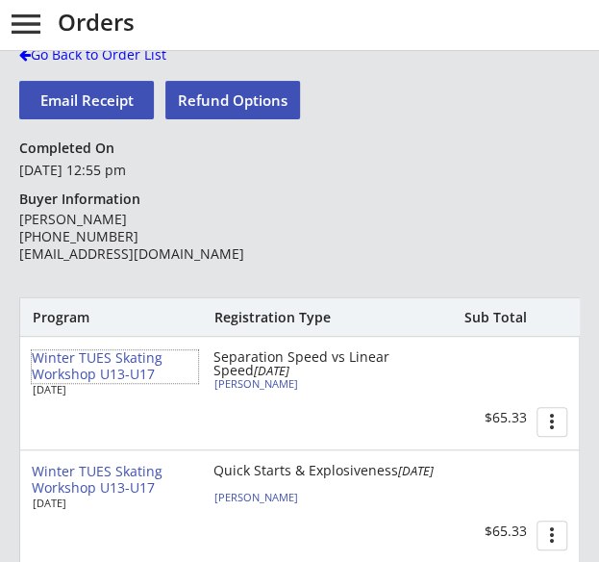
click at [76, 368] on div "Winter TUES Skating Workshop U13-U17" at bounding box center [115, 366] width 166 height 33
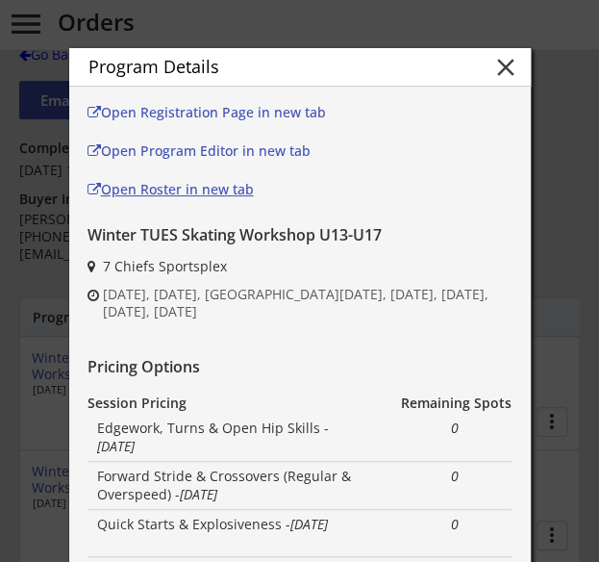
click at [197, 188] on div "Open Roster in new tab" at bounding box center [215, 189] width 254 height 13
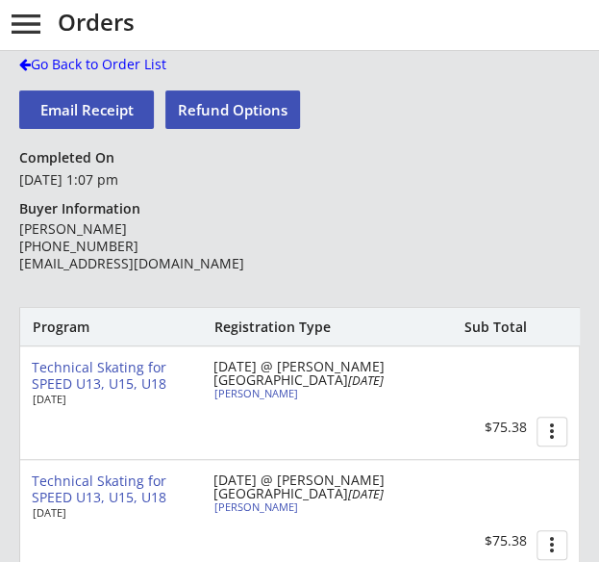
scroll to position [41, 0]
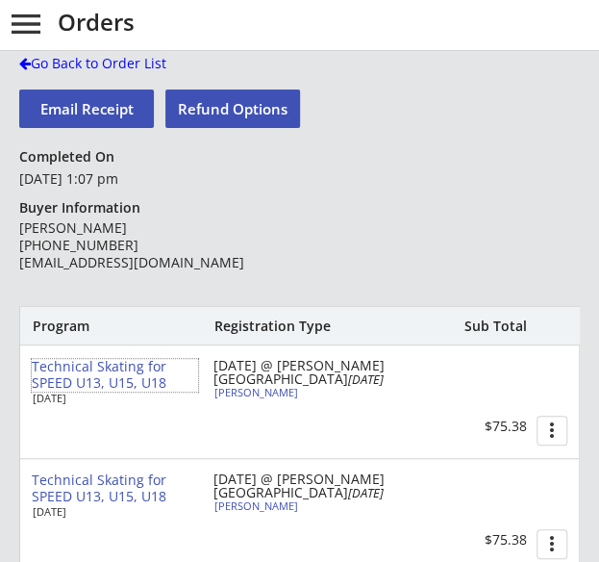
click at [137, 378] on div "Technical Skating for SPEED U13, U15, U18" at bounding box center [115, 375] width 166 height 33
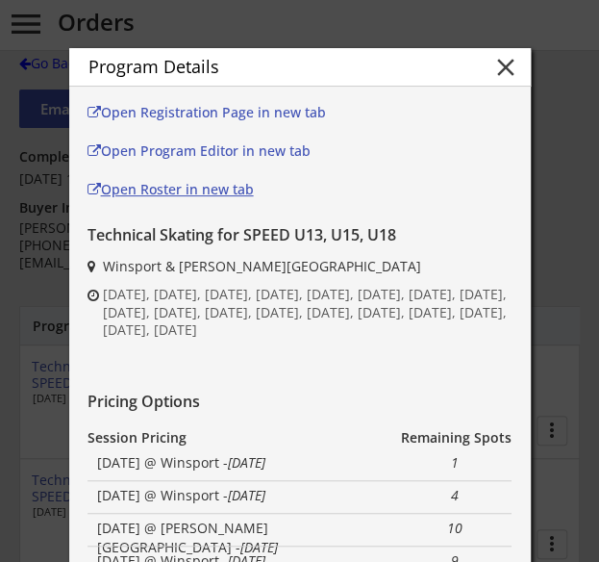
click at [219, 193] on div "Open Roster in new tab" at bounding box center [215, 189] width 254 height 13
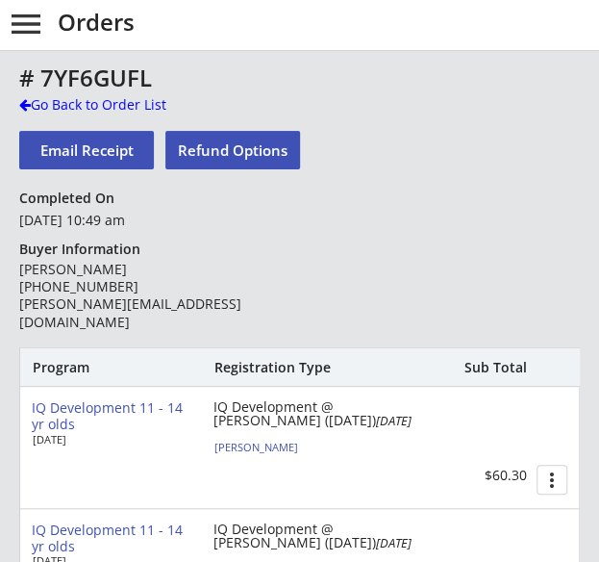
click at [156, 406] on div "IQ Development 11 - 14 yr olds" at bounding box center [115, 416] width 166 height 33
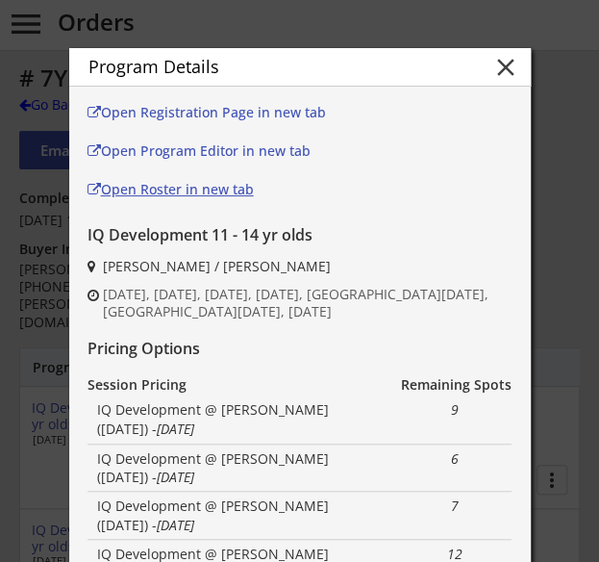
click at [210, 184] on div "Open Roster in new tab" at bounding box center [215, 189] width 254 height 13
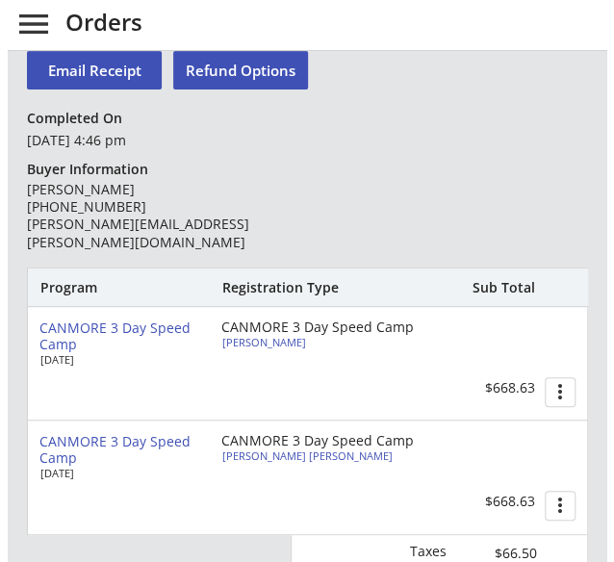
scroll to position [81, 0]
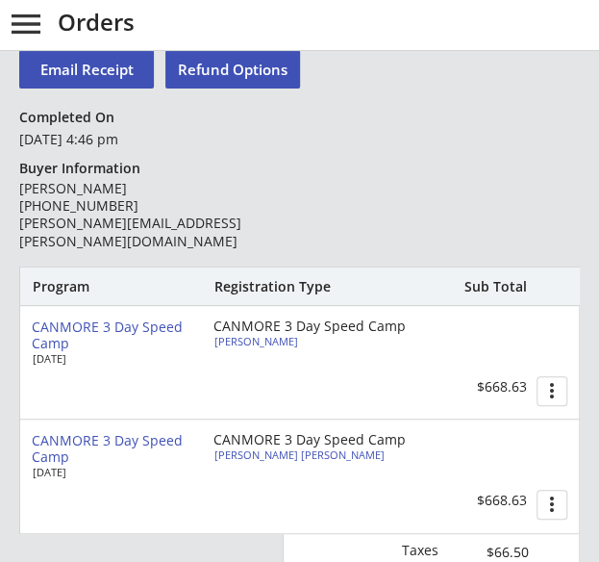
click at [123, 323] on div "CANMORE 3 Day Speed Camp" at bounding box center [115, 335] width 166 height 33
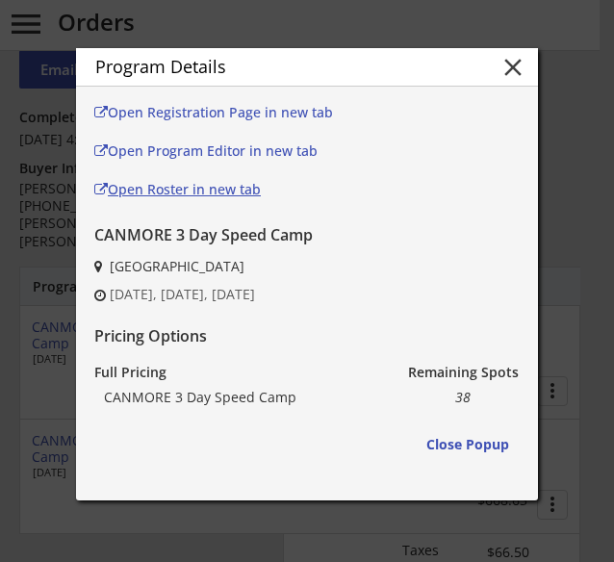
click at [185, 193] on div "Open Roster in new tab" at bounding box center [221, 189] width 254 height 13
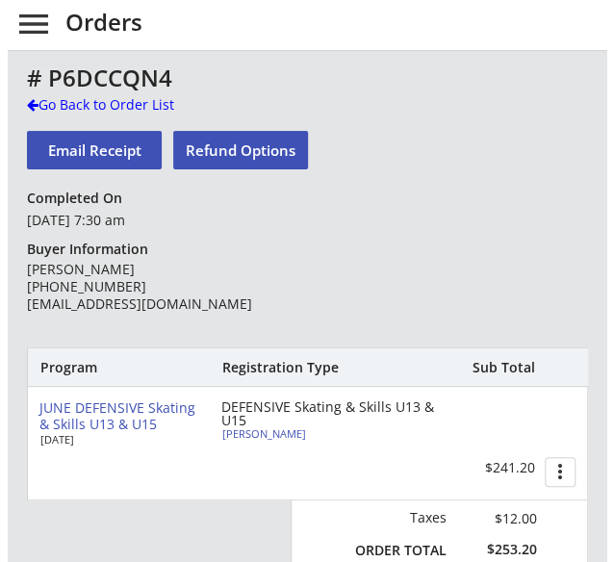
scroll to position [107, 0]
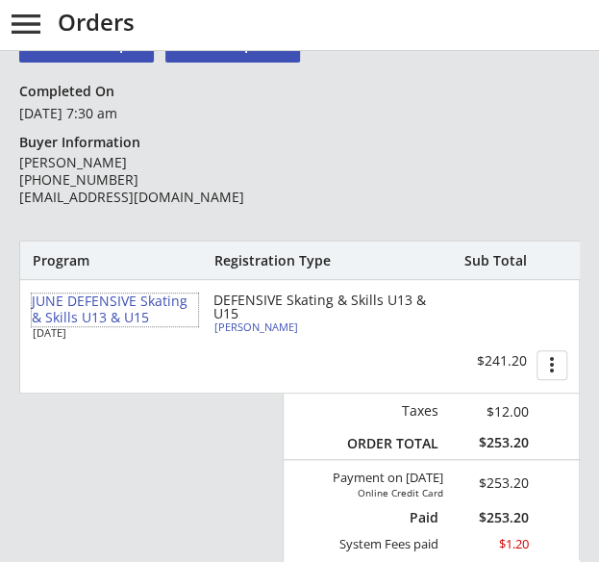
click at [87, 307] on div "JUNE DEFENSIVE Skating & Skills U13 & U15" at bounding box center [115, 309] width 166 height 33
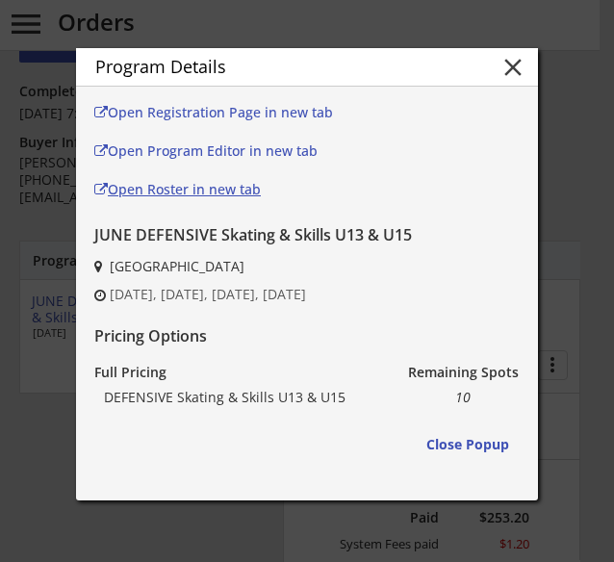
click at [235, 185] on div "Open Roster in new tab" at bounding box center [221, 189] width 254 height 13
